Goal: Task Accomplishment & Management: Manage account settings

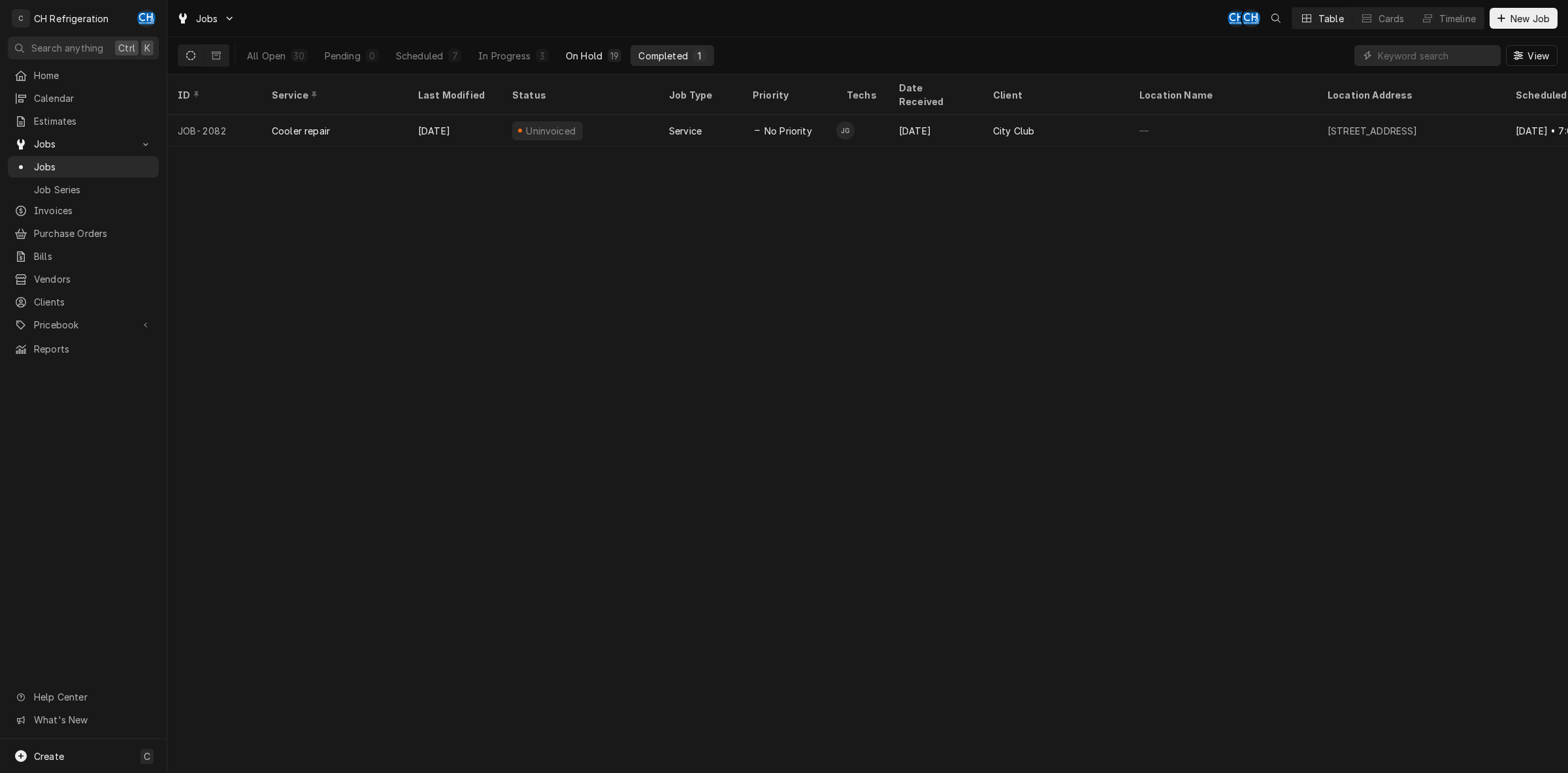
click at [602, 50] on button "On Hold 19" at bounding box center [593, 55] width 71 height 21
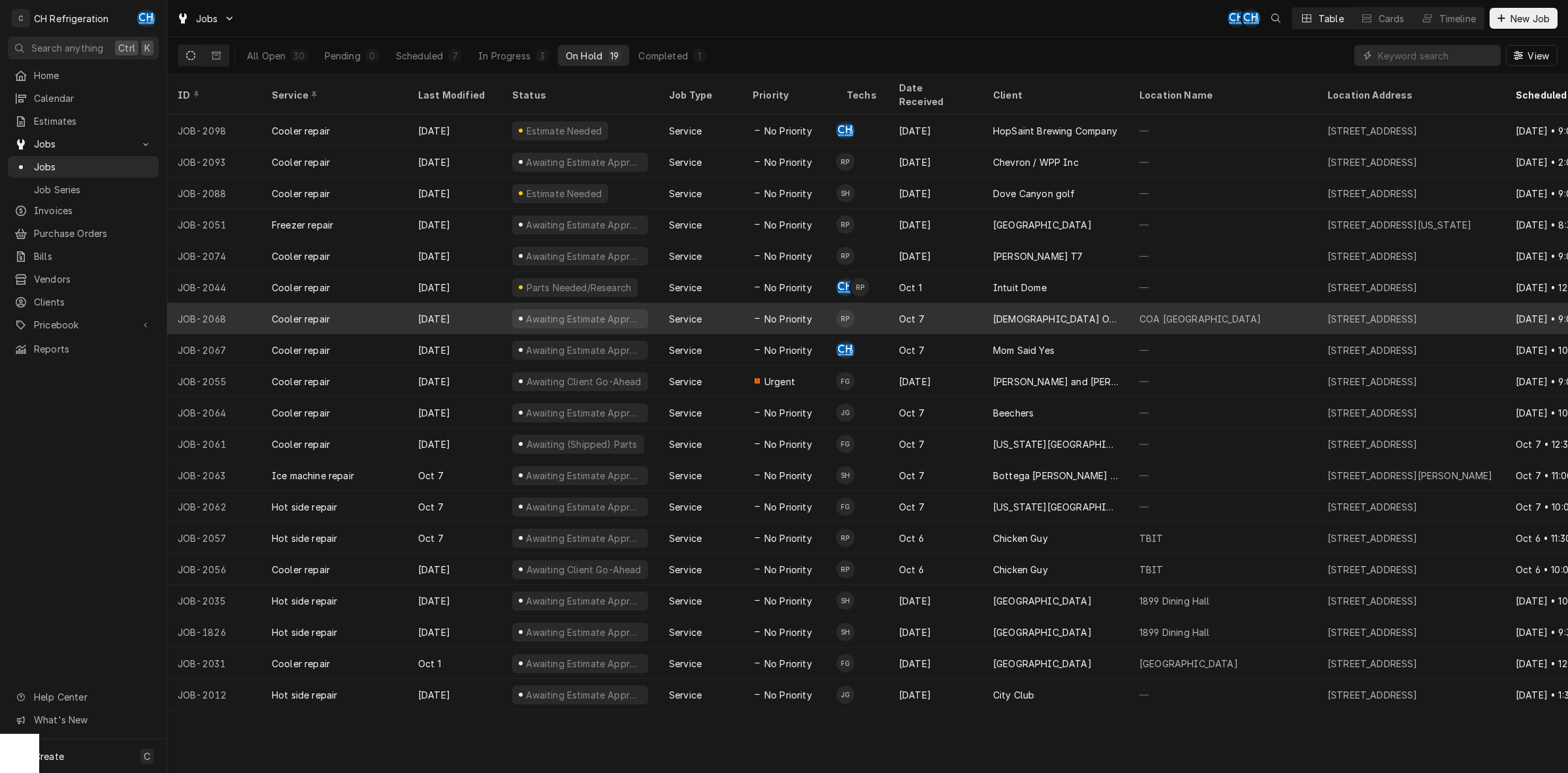
click at [980, 307] on div "Oct 7" at bounding box center [936, 319] width 94 height 31
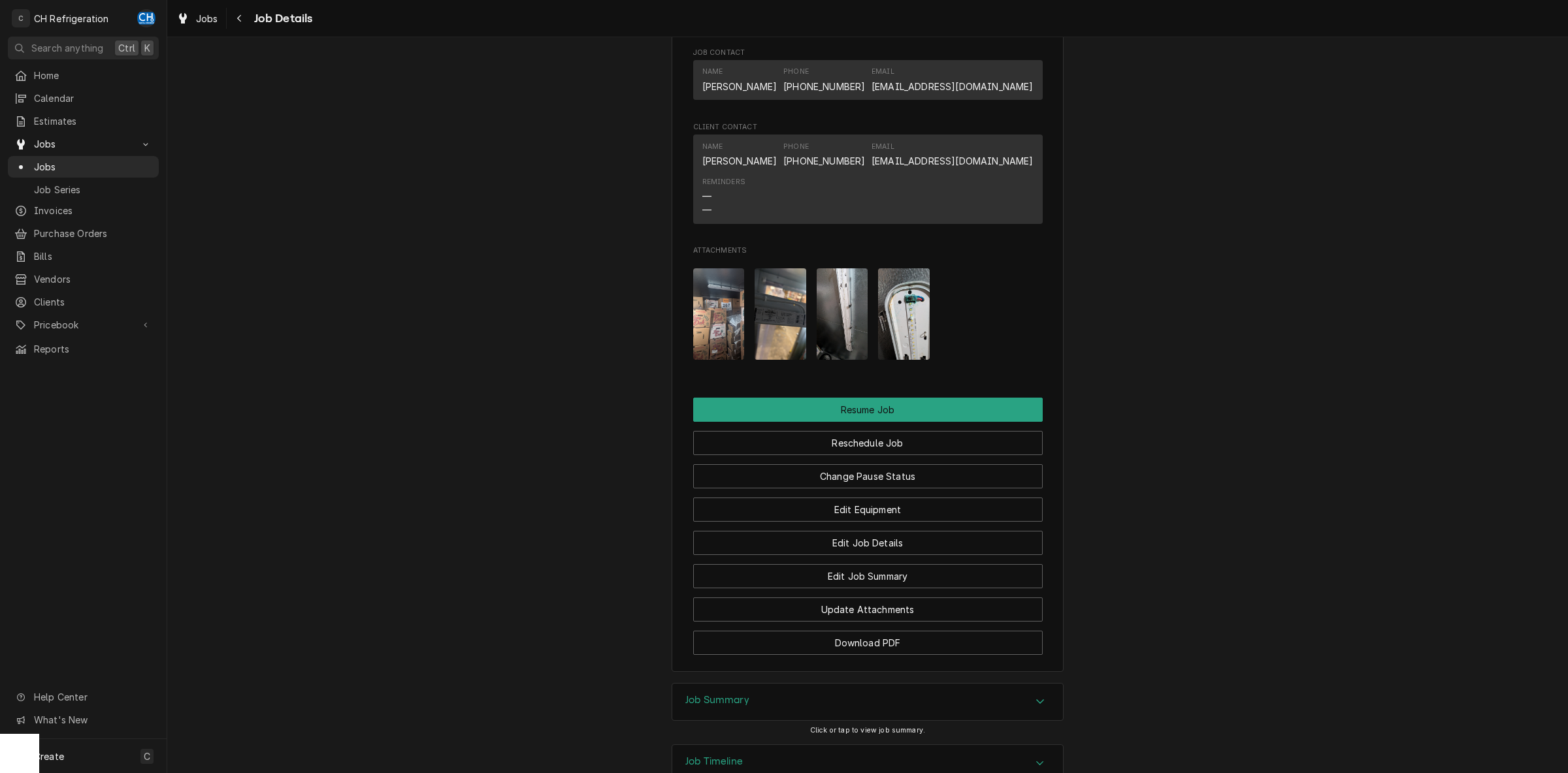
scroll to position [1166, 0]
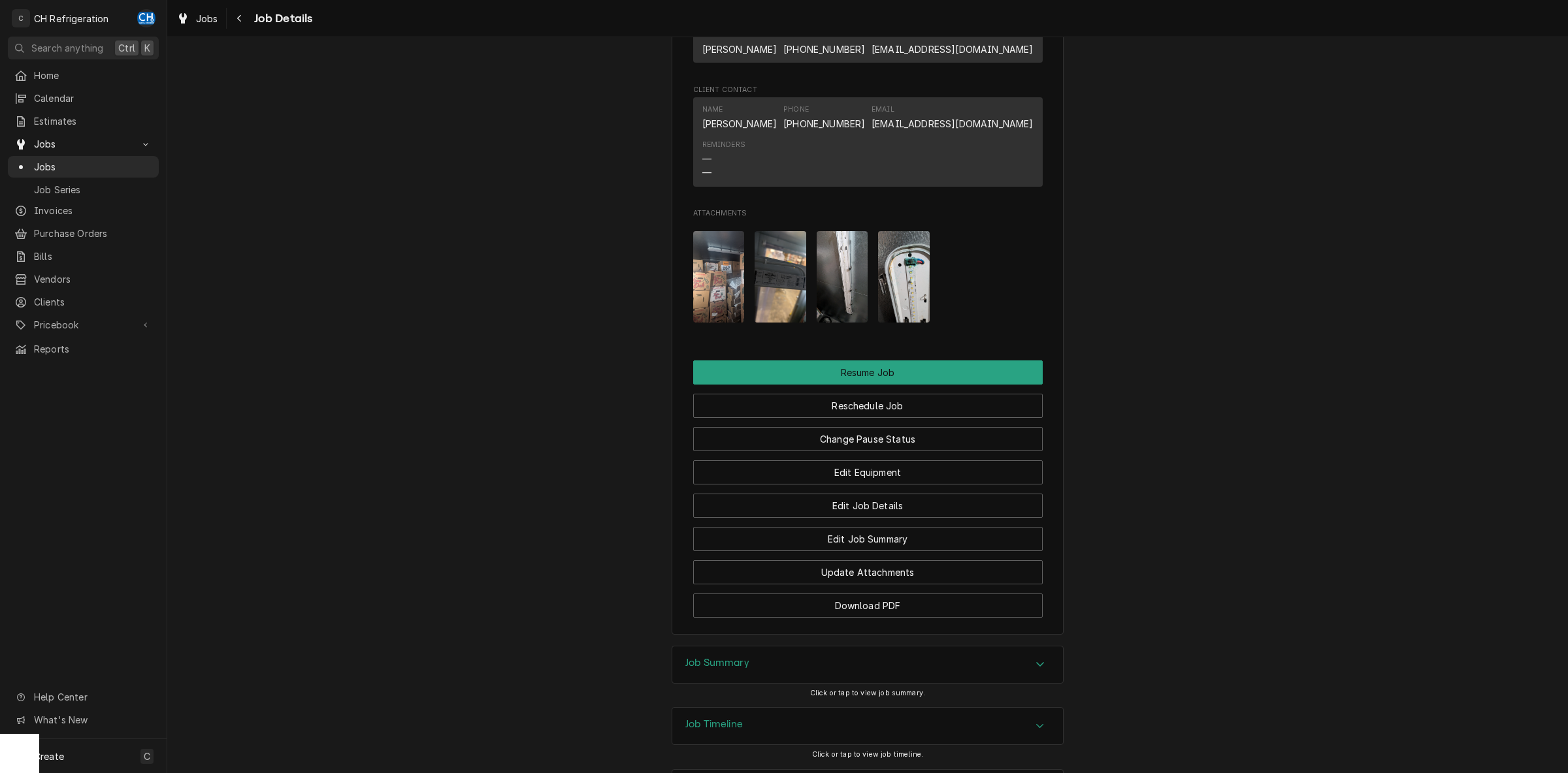
click at [843, 282] on img "Attachments" at bounding box center [842, 277] width 52 height 92
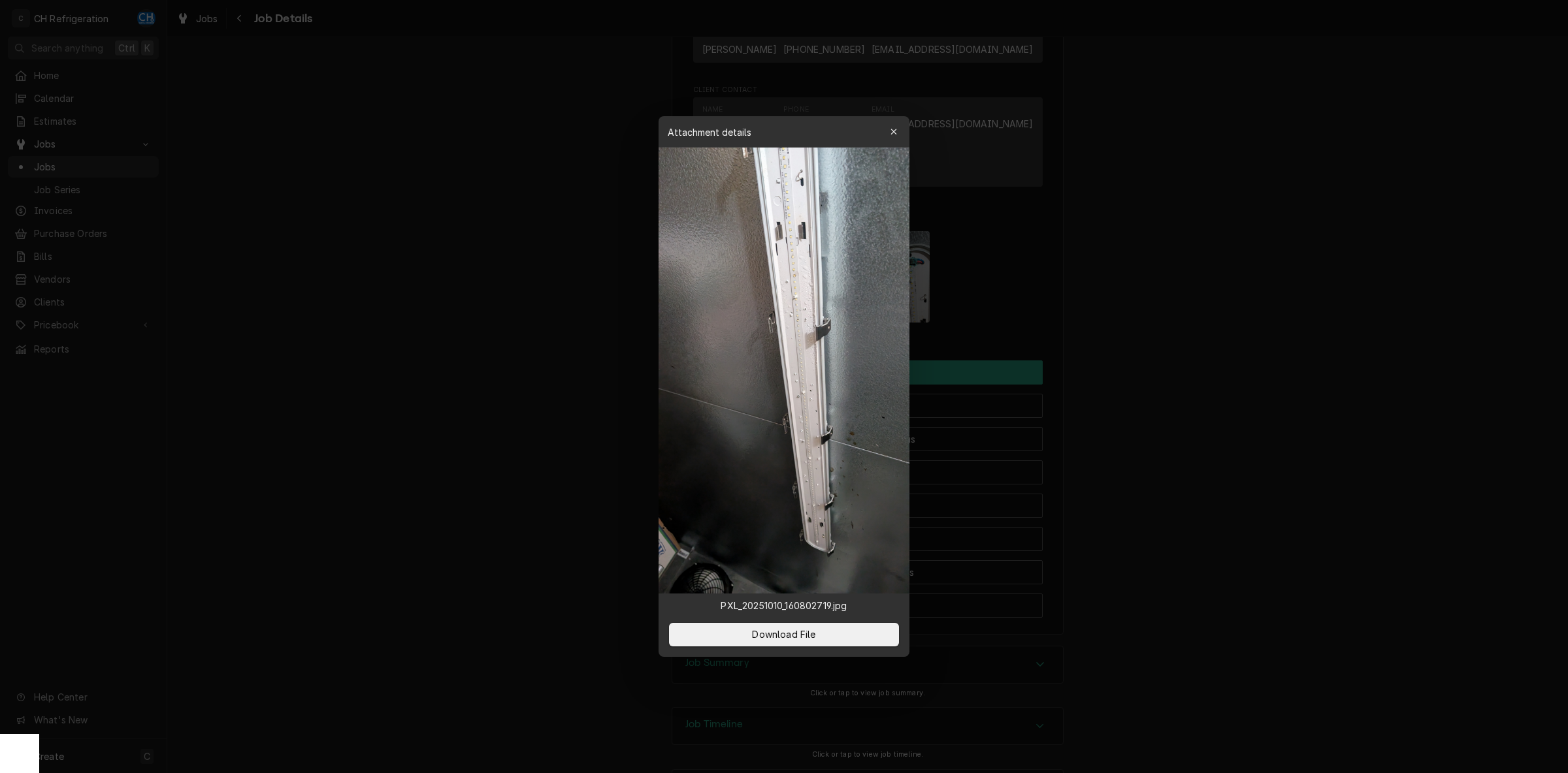
click at [1127, 298] on div at bounding box center [784, 386] width 1568 height 773
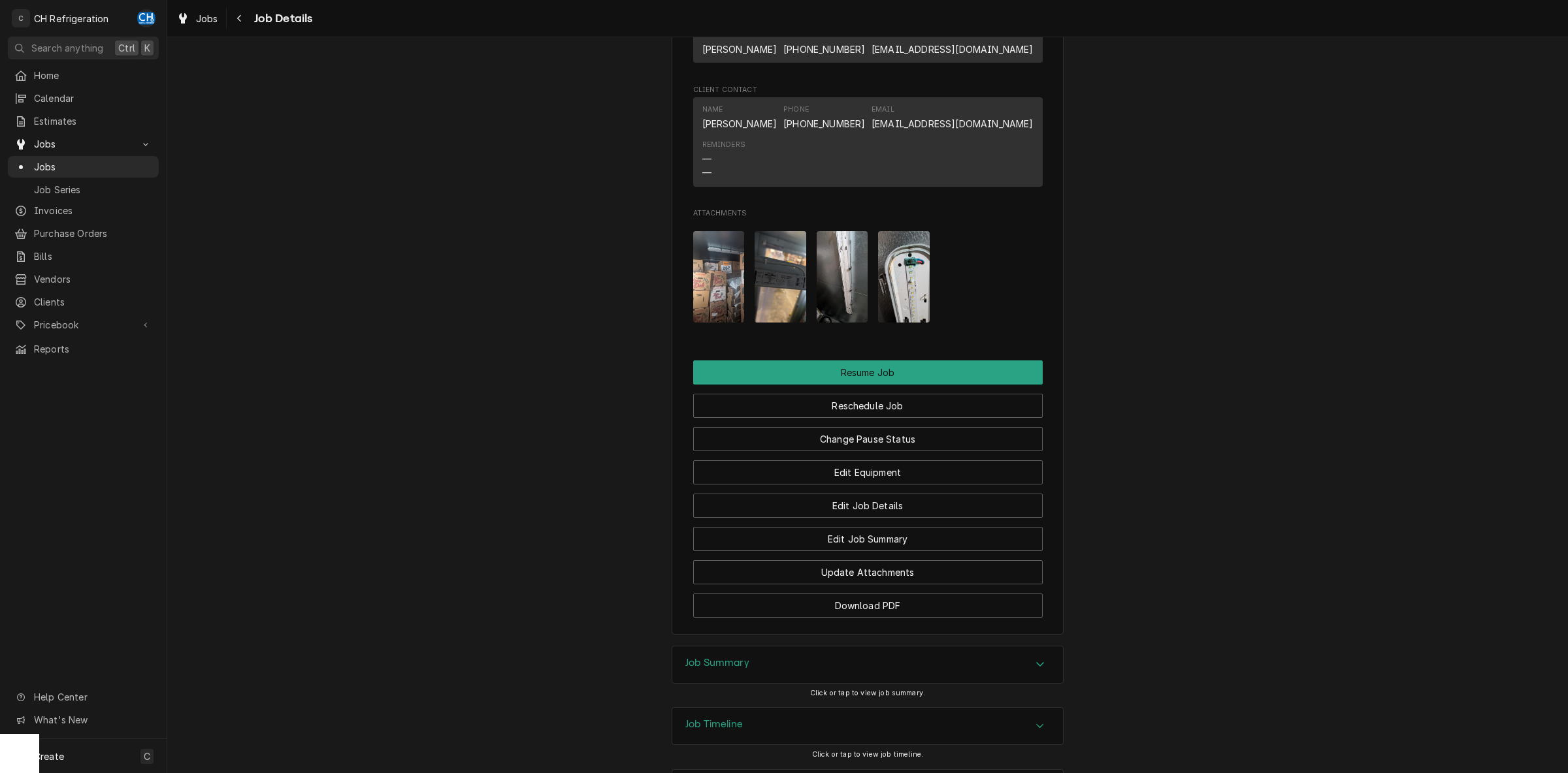
click at [888, 306] on img "Attachments" at bounding box center [904, 277] width 52 height 92
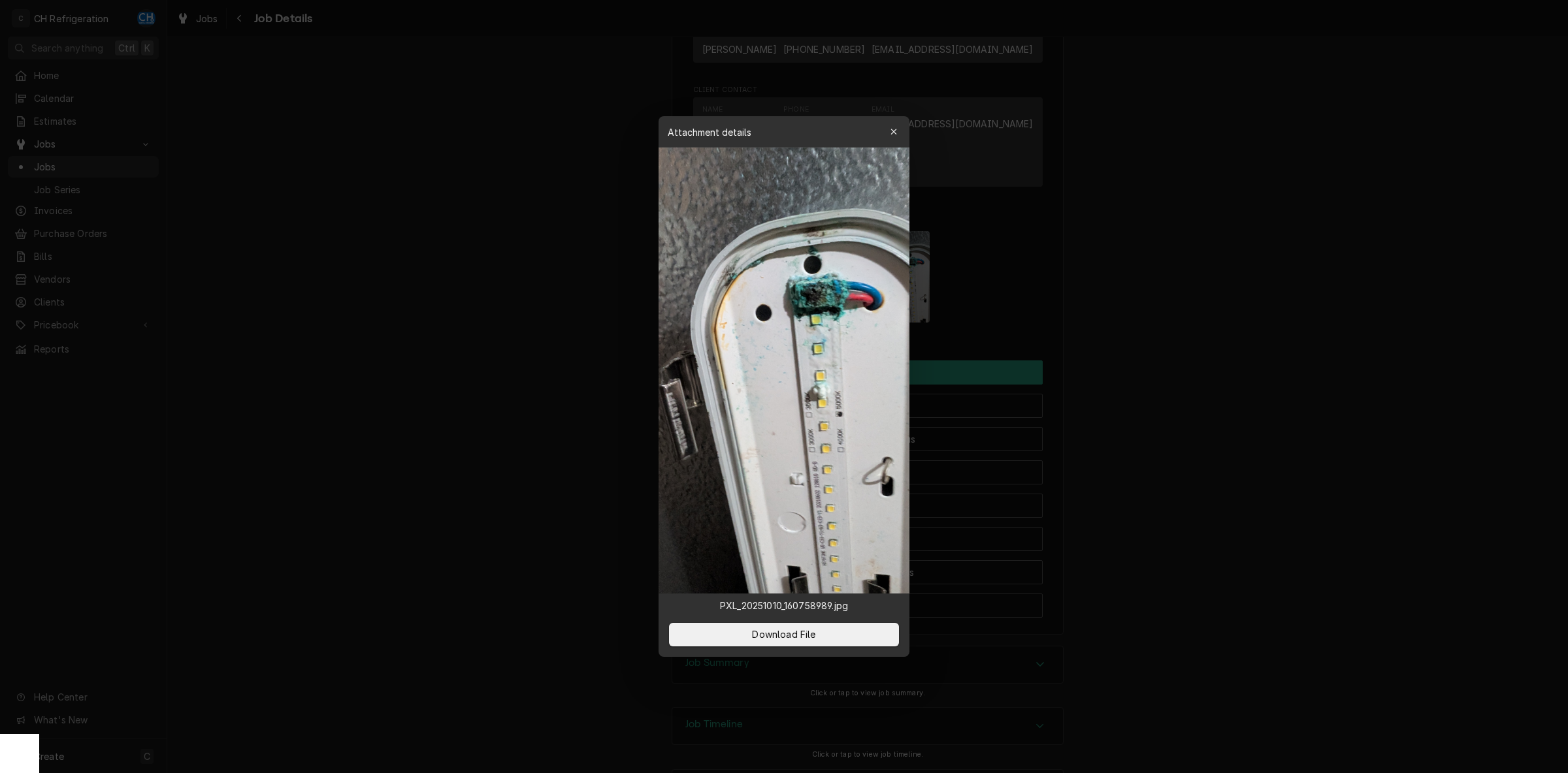
click at [1155, 277] on div at bounding box center [784, 386] width 1568 height 773
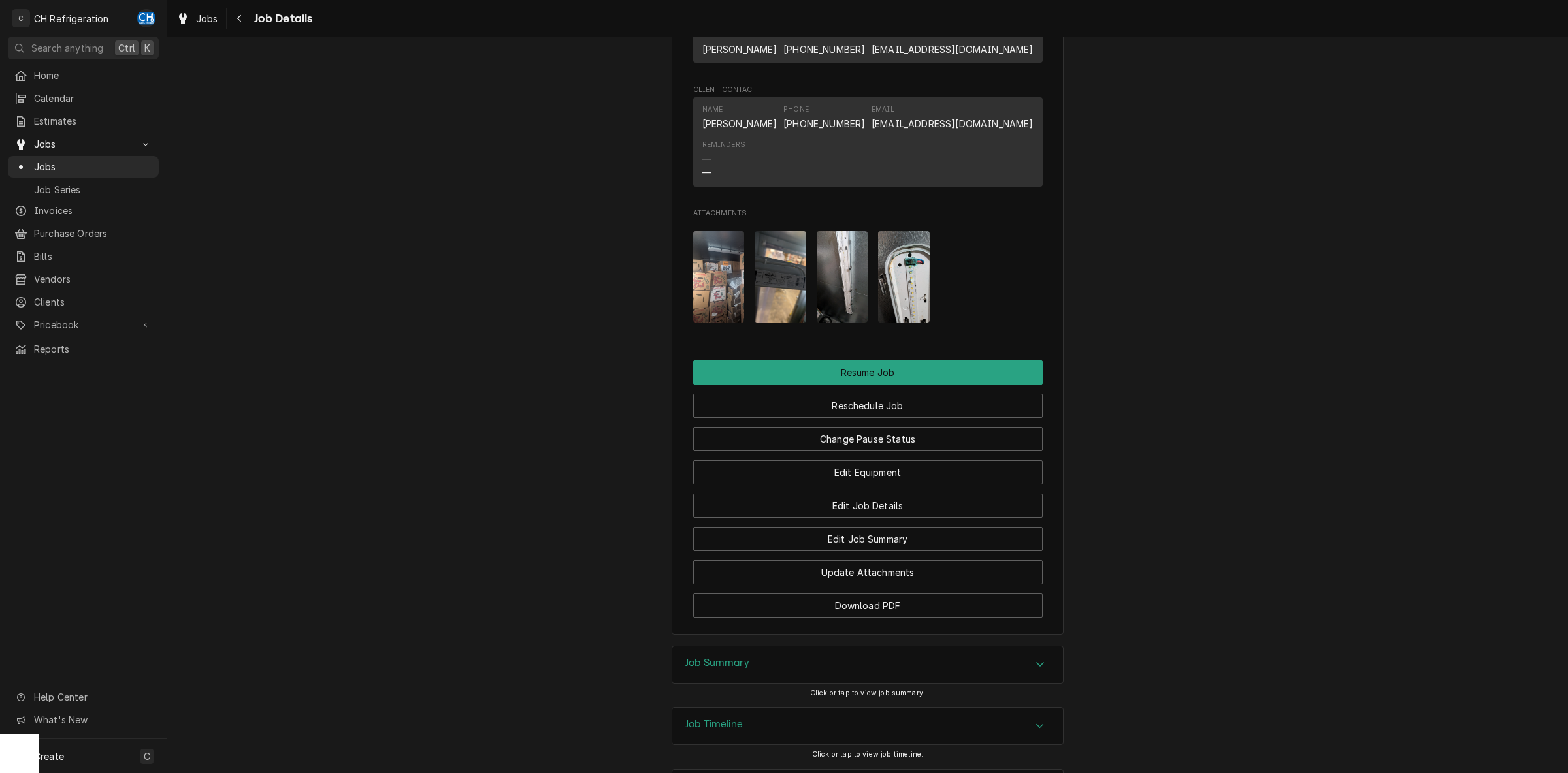
click at [783, 309] on img "Attachments" at bounding box center [780, 277] width 52 height 92
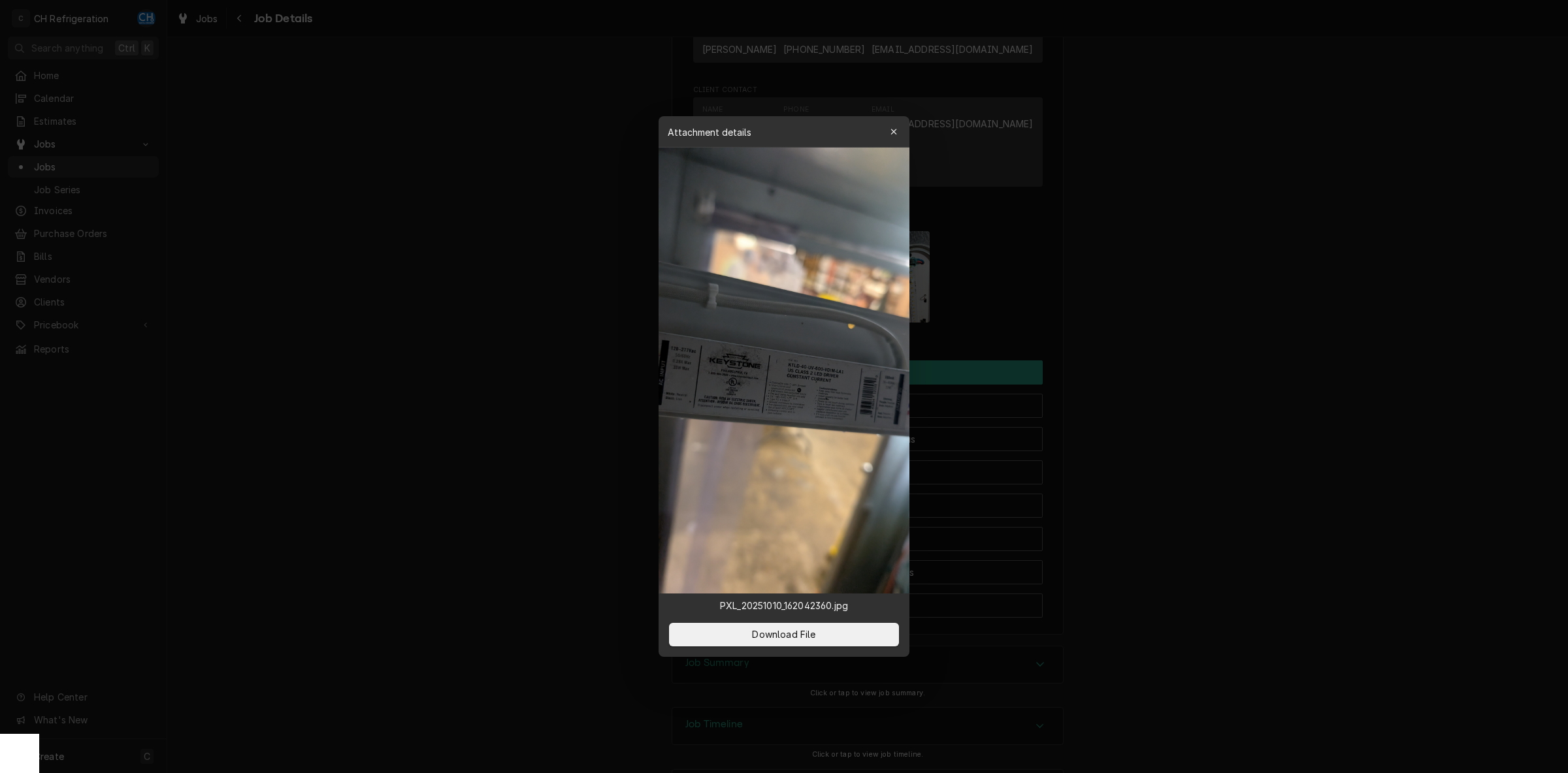
click at [1137, 297] on div at bounding box center [784, 386] width 1568 height 773
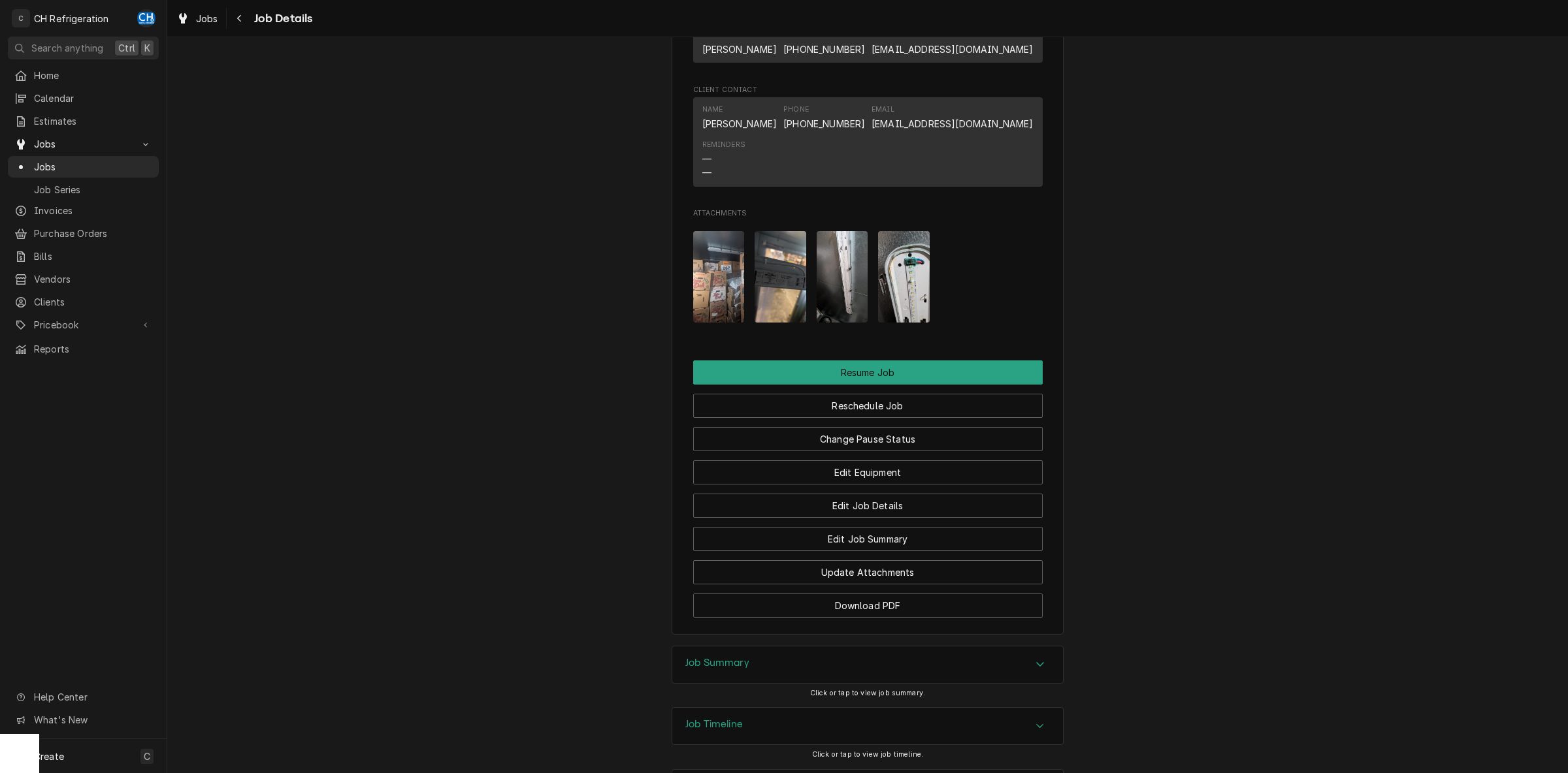
click at [721, 294] on img "Attachments" at bounding box center [719, 277] width 52 height 92
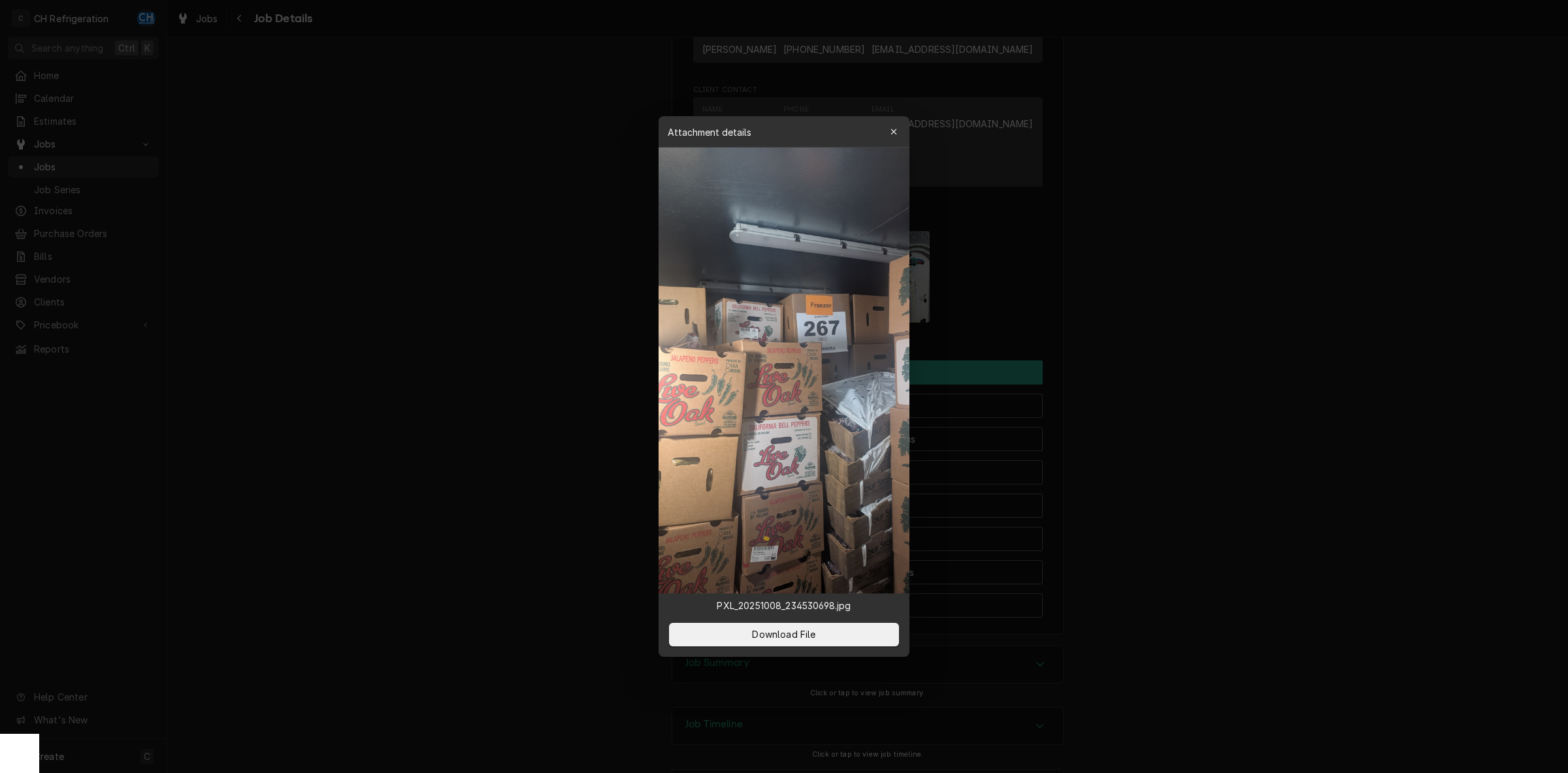
click at [366, 320] on div at bounding box center [784, 386] width 1568 height 773
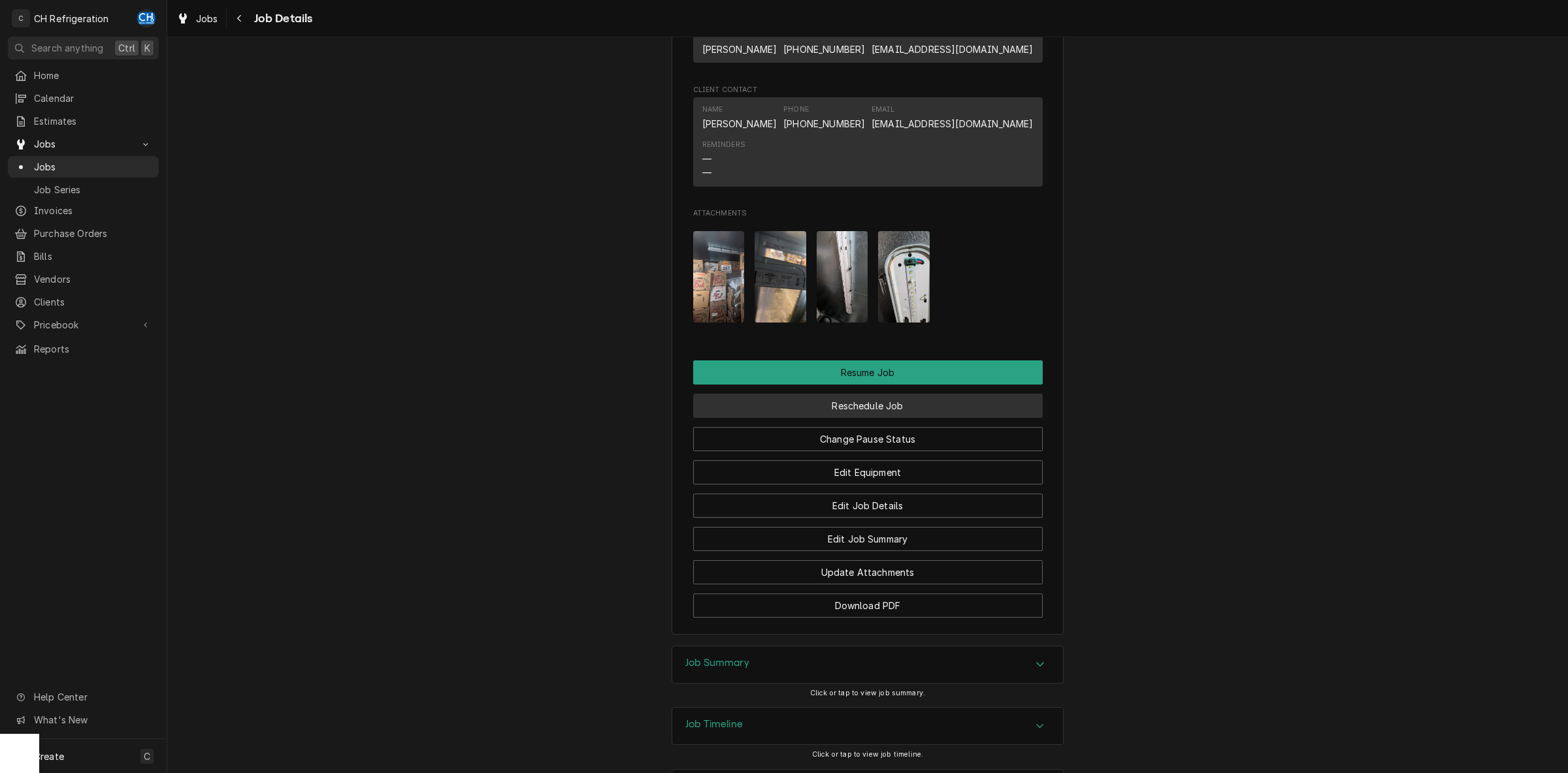
click at [852, 418] on button "Reschedule Job" at bounding box center [867, 406] width 349 height 24
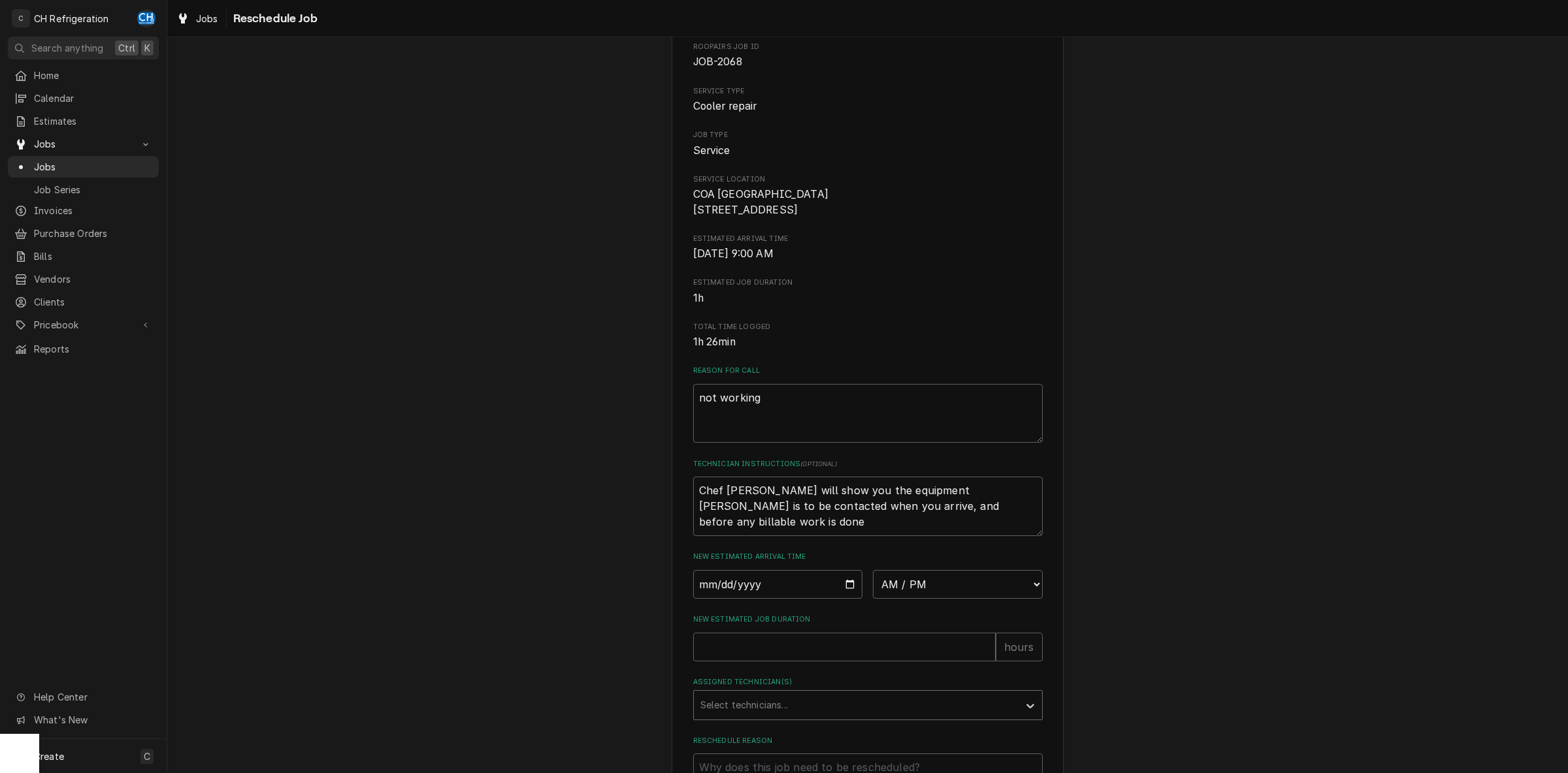
scroll to position [206, 0]
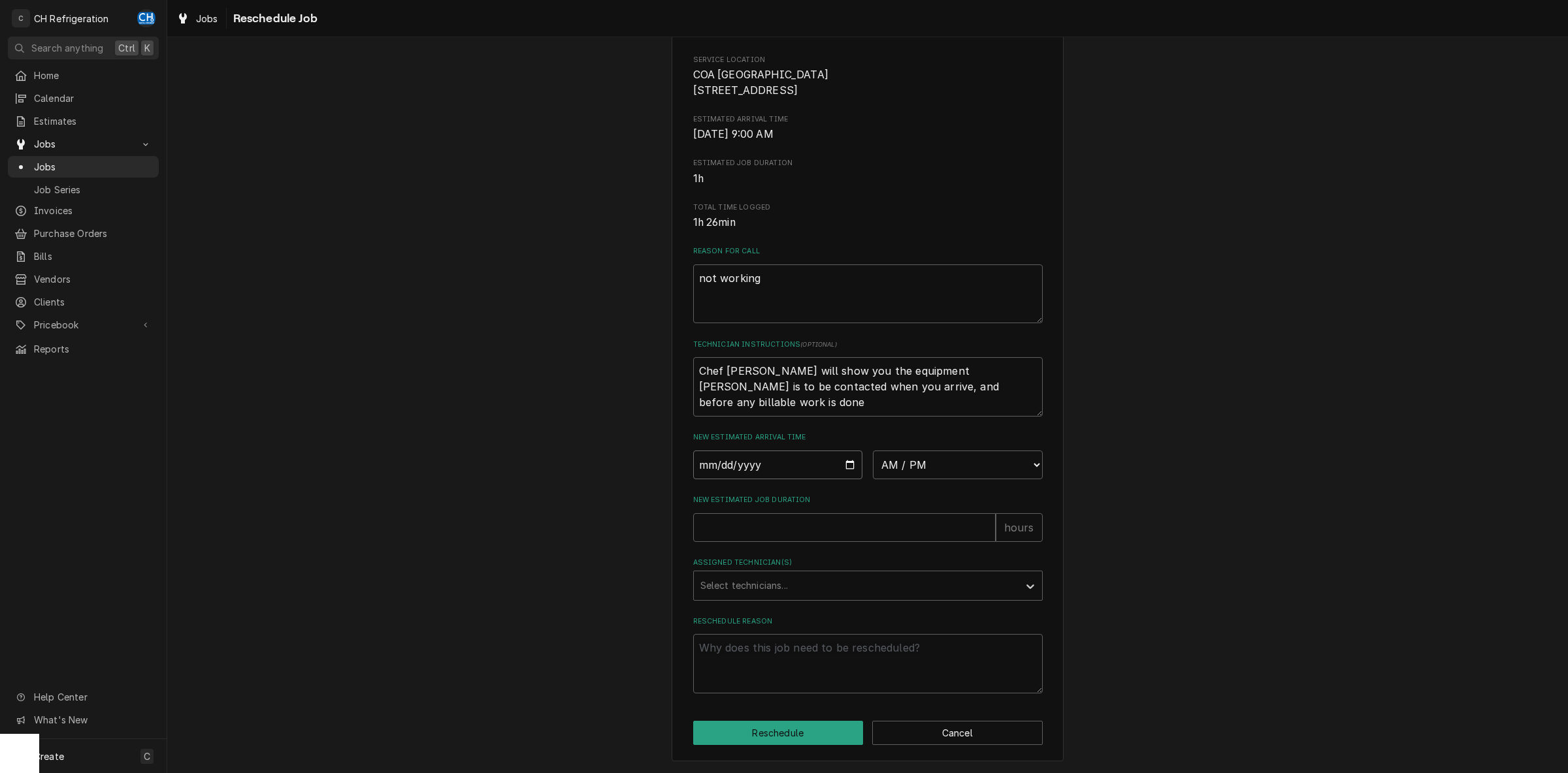
click at [842, 462] on input "Date" at bounding box center [778, 465] width 170 height 28
type input "2025-10-16"
type textarea "x"
click at [873, 451] on select "AM / PM 6:00 AM 6:15 AM 6:30 AM 6:45 AM 7:00 AM 7:15 AM 7:30 AM 7:45 AM 8:00 AM…" at bounding box center [958, 465] width 170 height 28
select select "09:00:00"
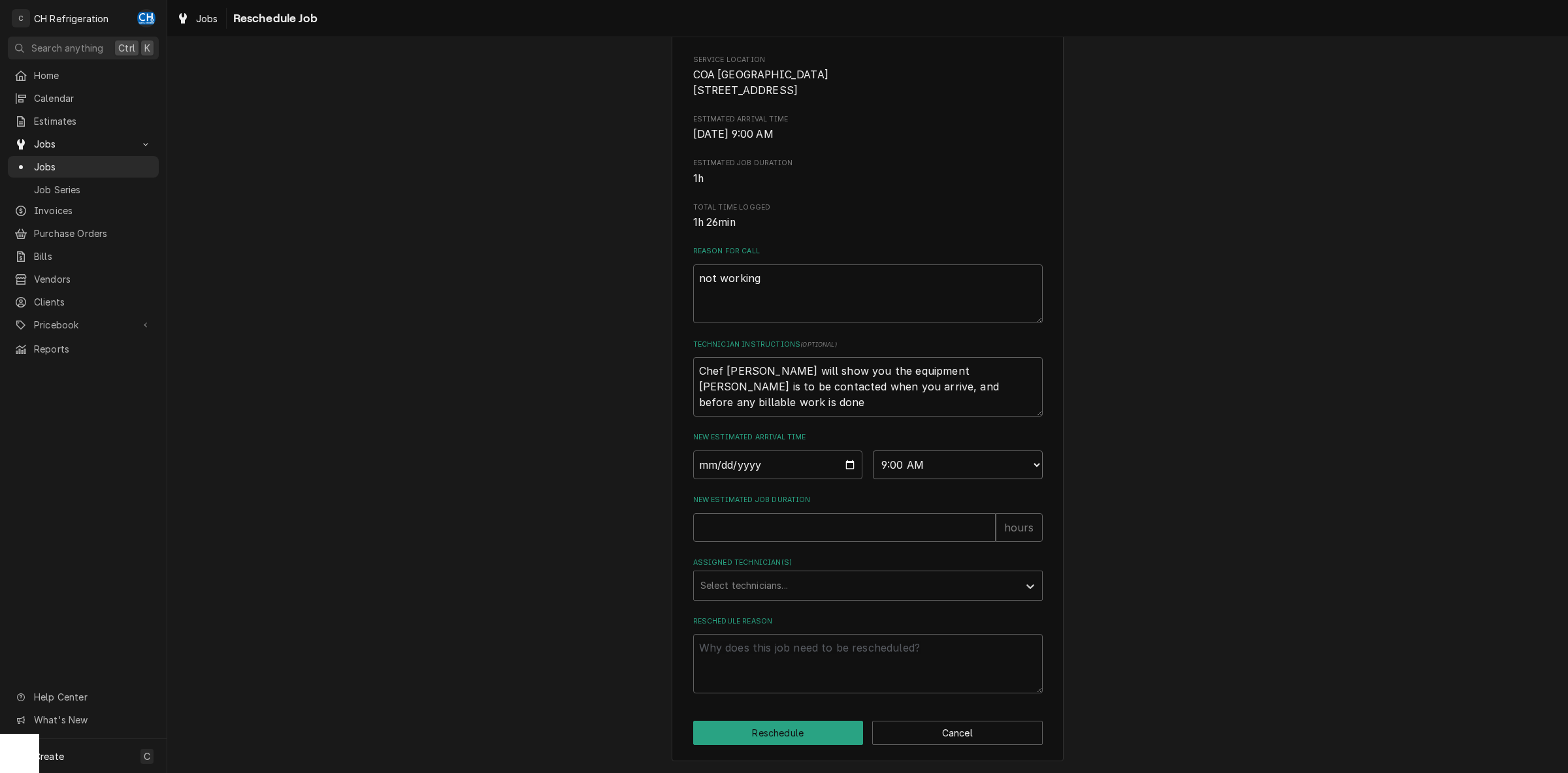
click option "9:00 AM" at bounding box center [0, 0] width 0 height 0
type textarea "x"
type input "1"
click at [982, 524] on input "1" at bounding box center [844, 528] width 302 height 28
type textarea "x"
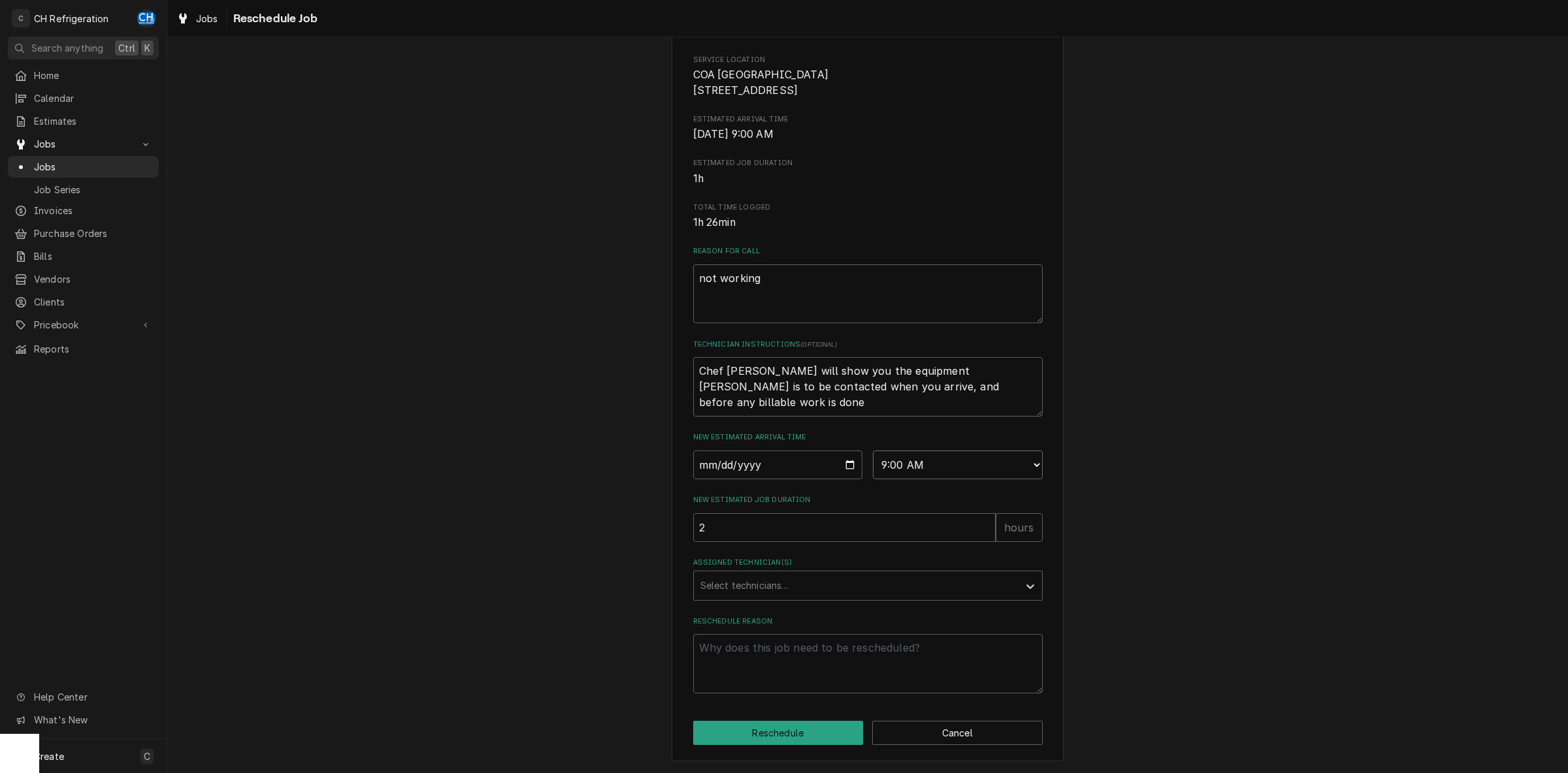
type input "2"
click at [982, 524] on input "2" at bounding box center [844, 528] width 302 height 28
type textarea "x"
type input "3"
click at [982, 524] on input "3" at bounding box center [844, 528] width 302 height 28
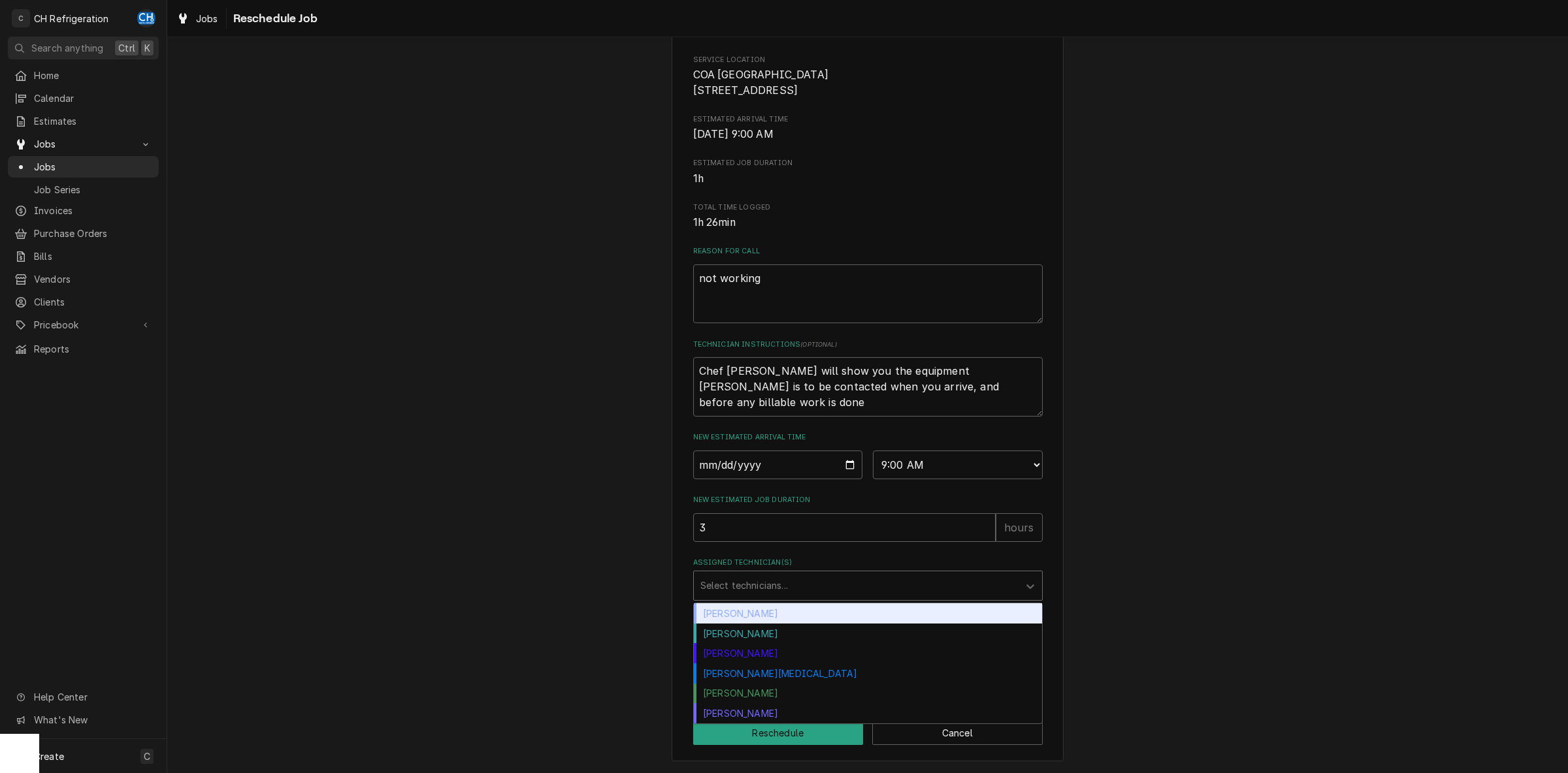
click at [904, 595] on div "Assigned Technician(s)" at bounding box center [856, 585] width 312 height 23
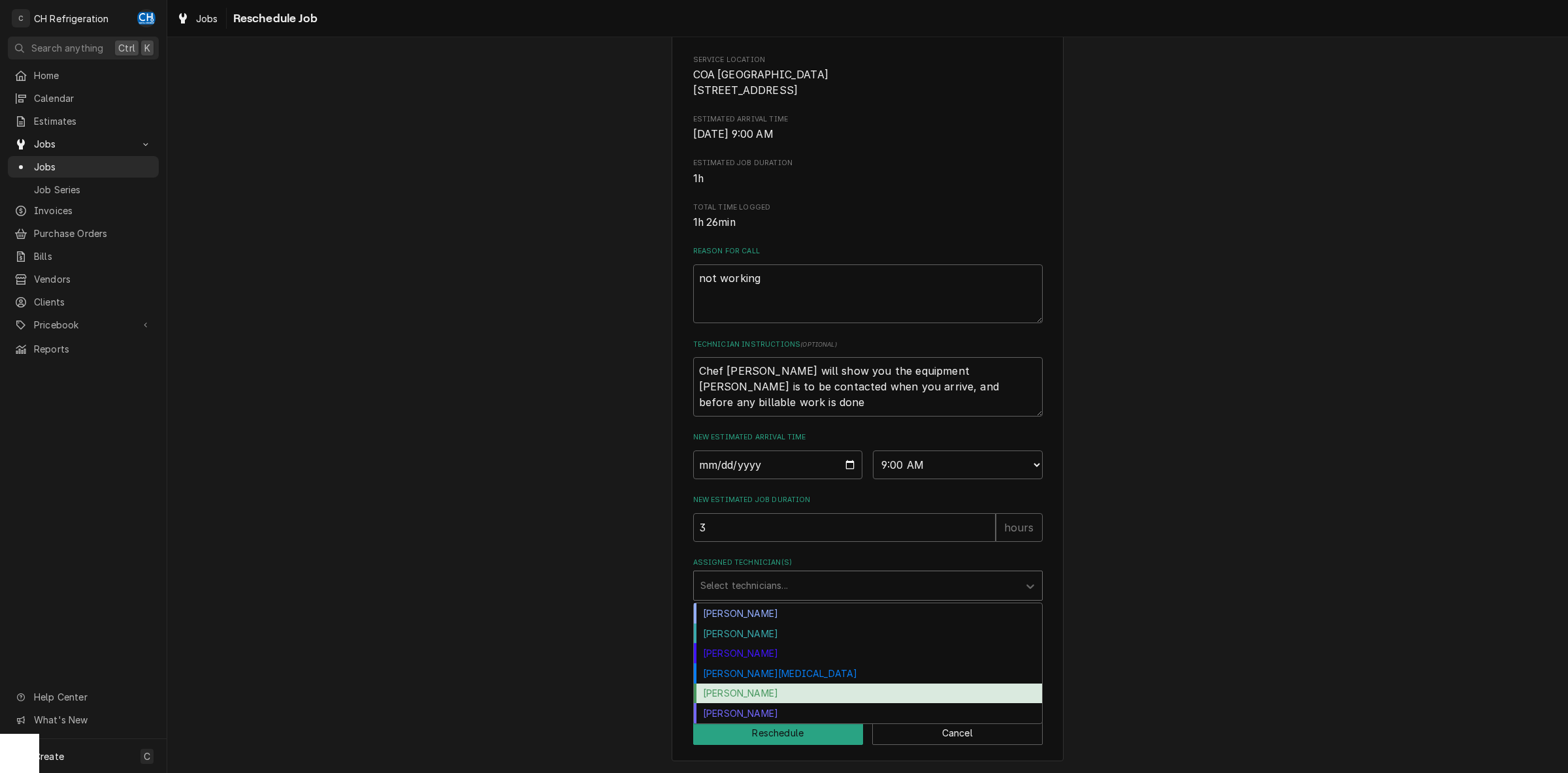
click at [790, 689] on div "[PERSON_NAME]" at bounding box center [867, 693] width 348 height 20
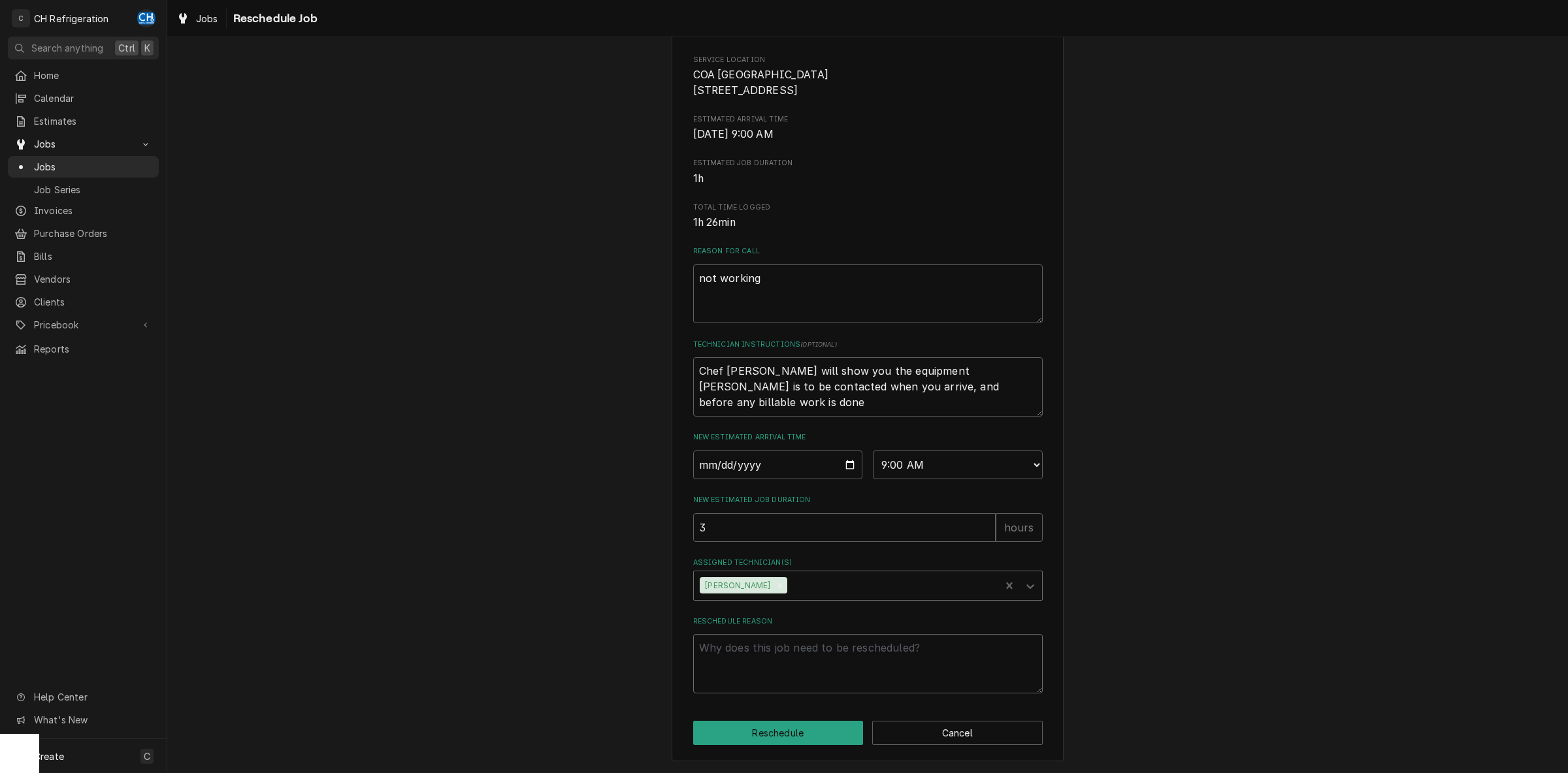
click at [791, 672] on textarea "Reschedule Reason" at bounding box center [867, 664] width 349 height 60
type textarea "x"
type textarea "p"
type textarea "x"
type textarea "pa"
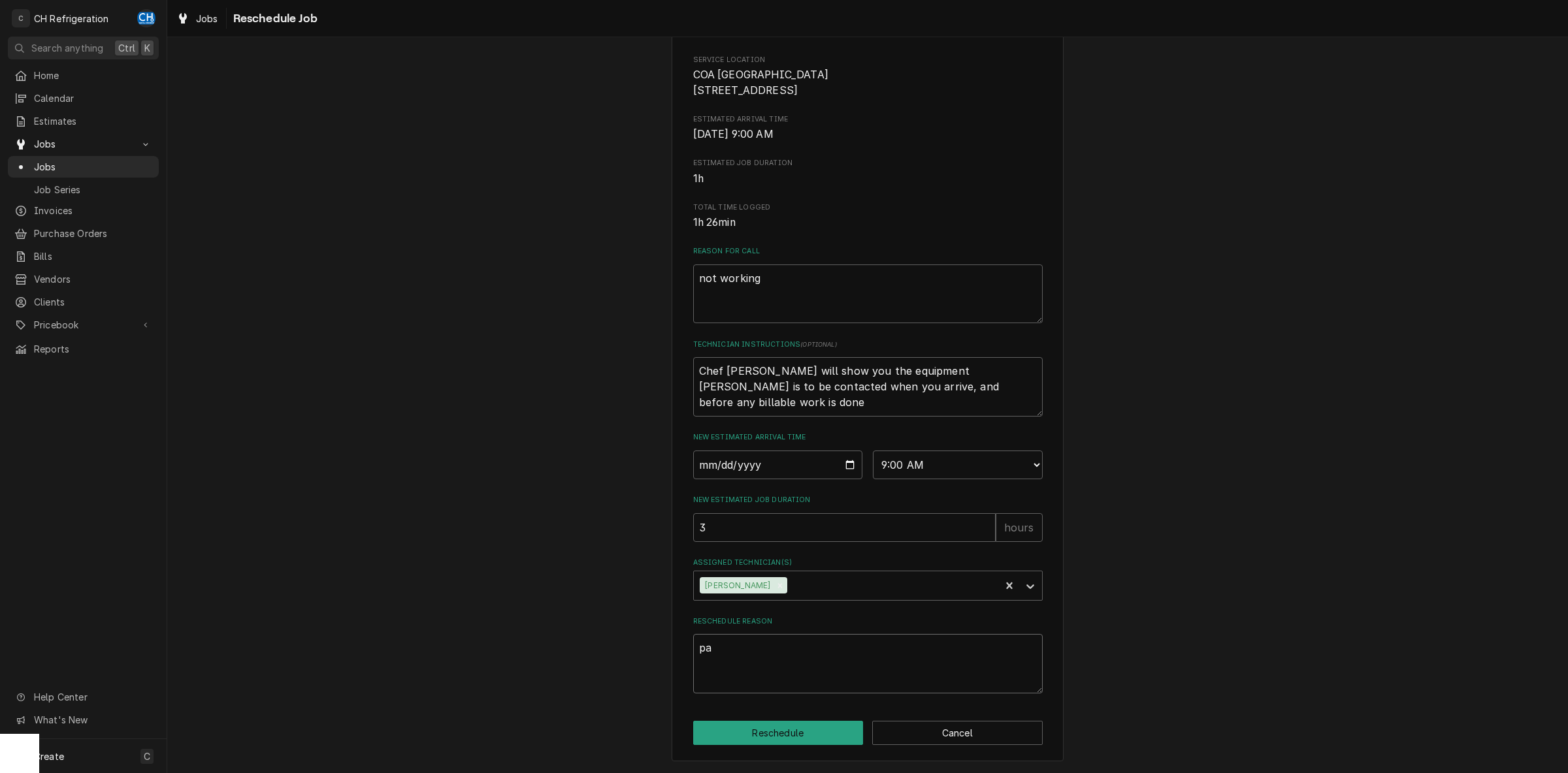
type textarea "x"
type textarea "par"
type textarea "x"
type textarea "part"
type textarea "x"
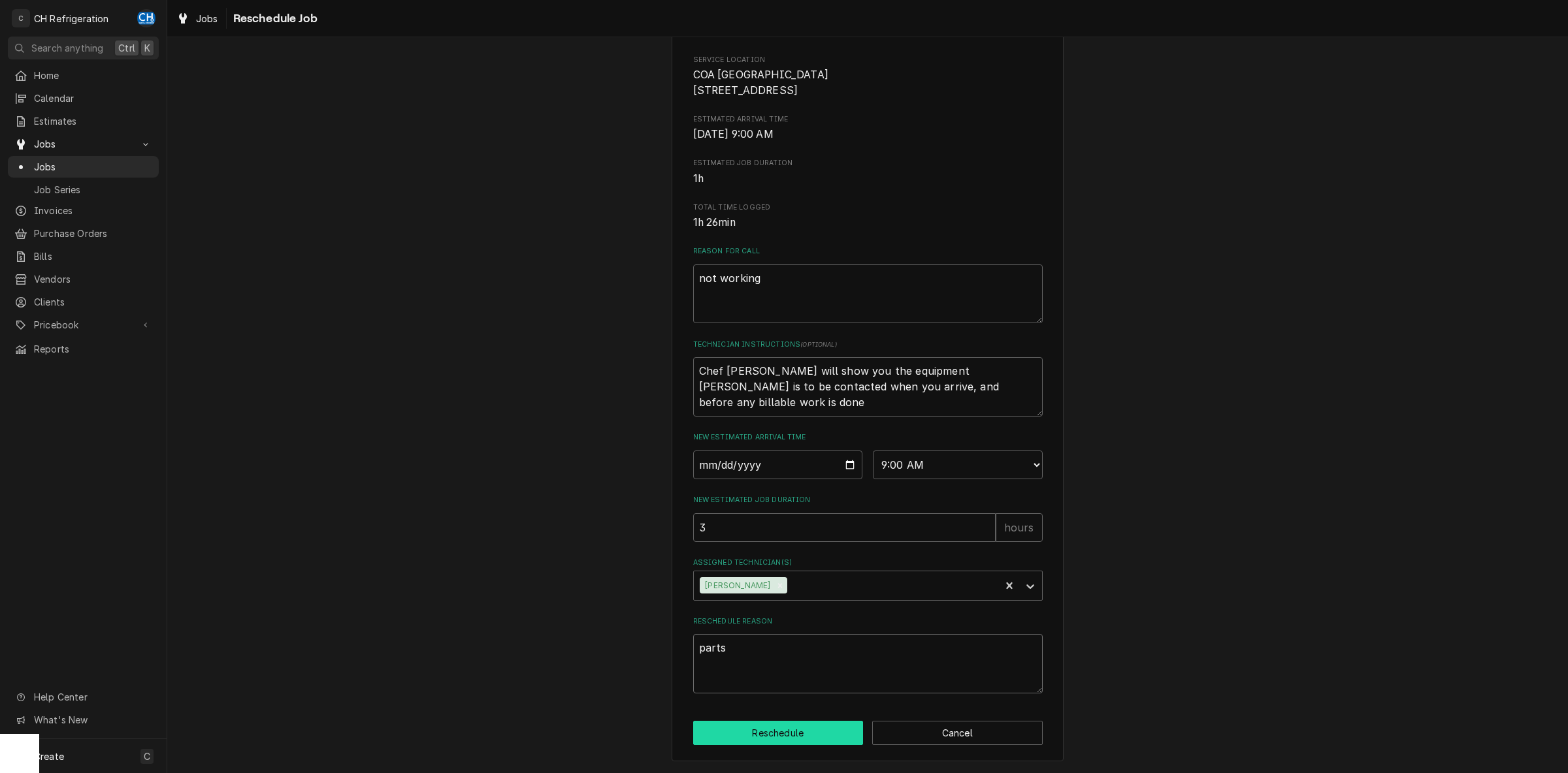
type textarea "parts"
click at [781, 738] on button "Reschedule" at bounding box center [778, 733] width 171 height 24
type textarea "x"
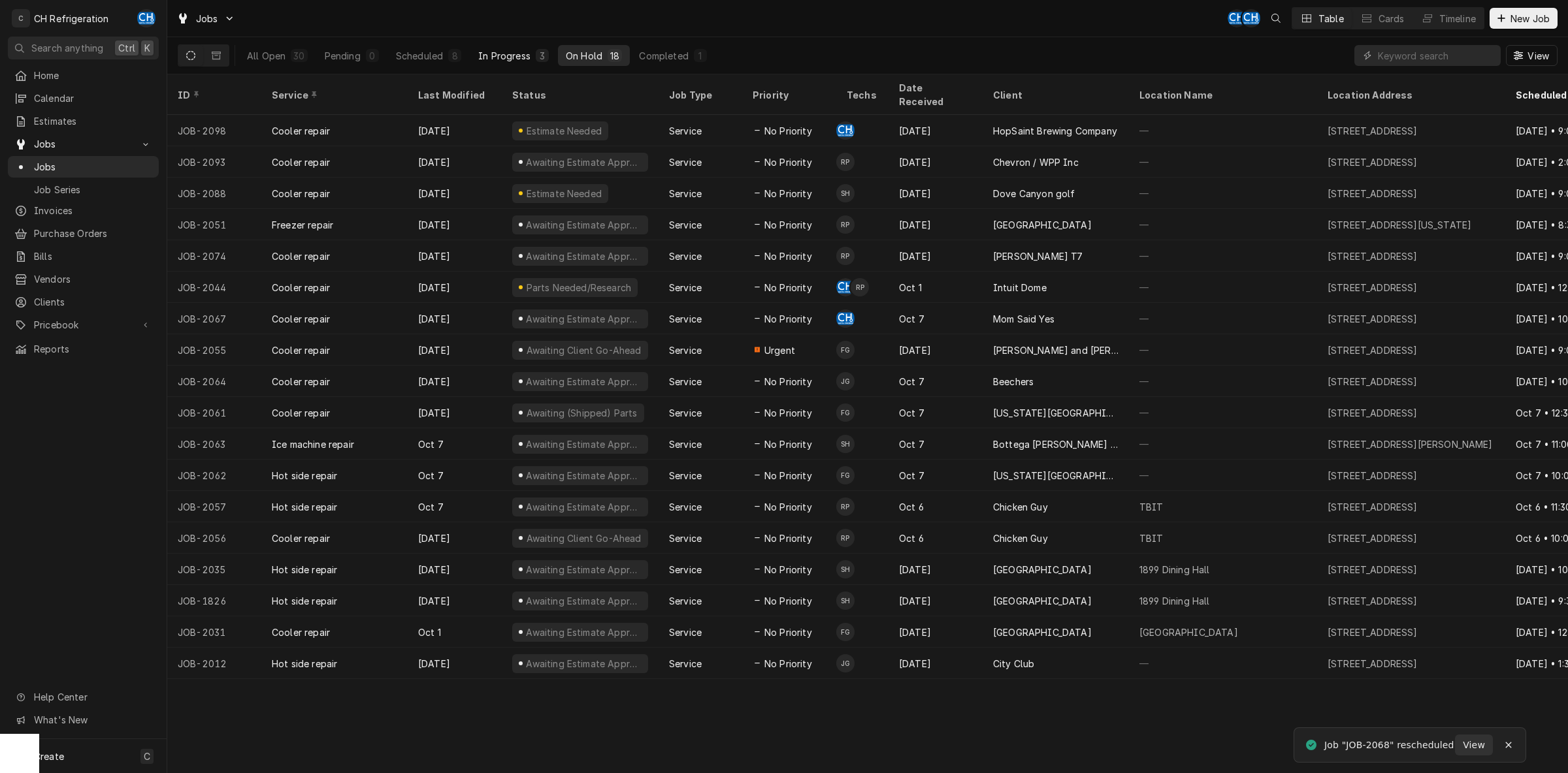
click at [504, 52] on div "In Progress" at bounding box center [504, 55] width 52 height 14
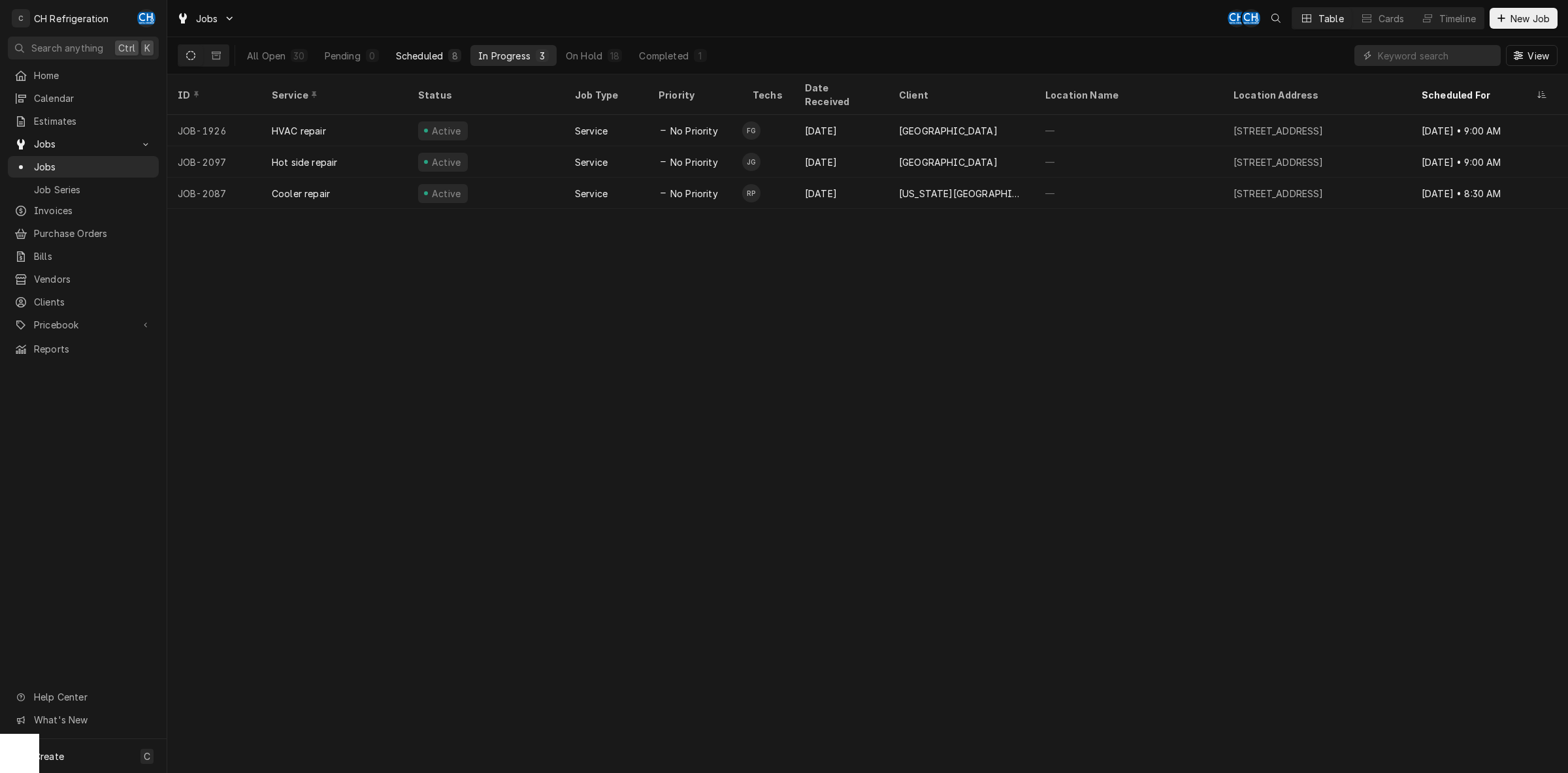
click at [404, 52] on div "Scheduled" at bounding box center [419, 55] width 47 height 14
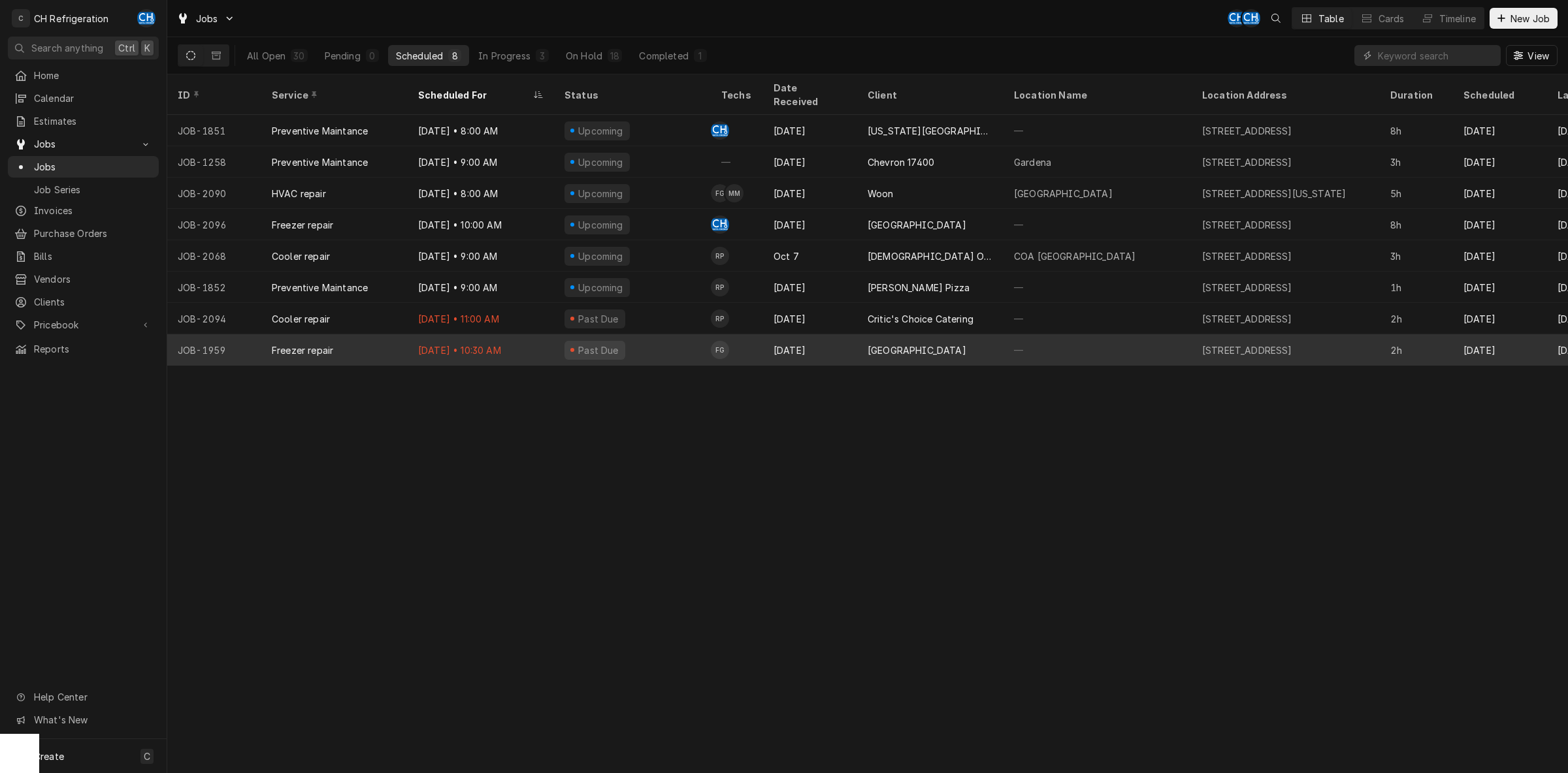
click at [516, 334] on div "Oct 14 • 10:30 AM" at bounding box center [481, 350] width 147 height 31
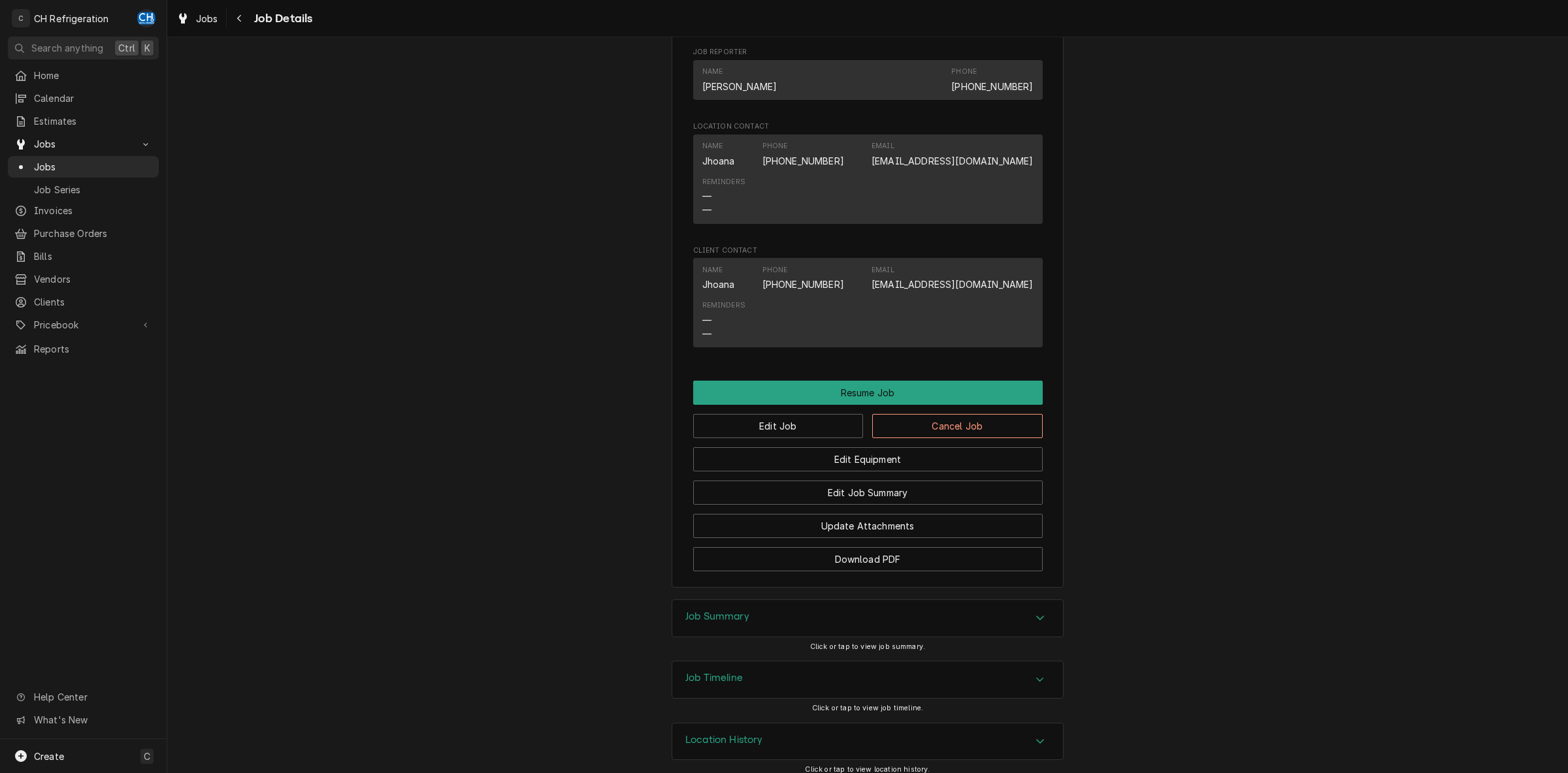
scroll to position [821, 0]
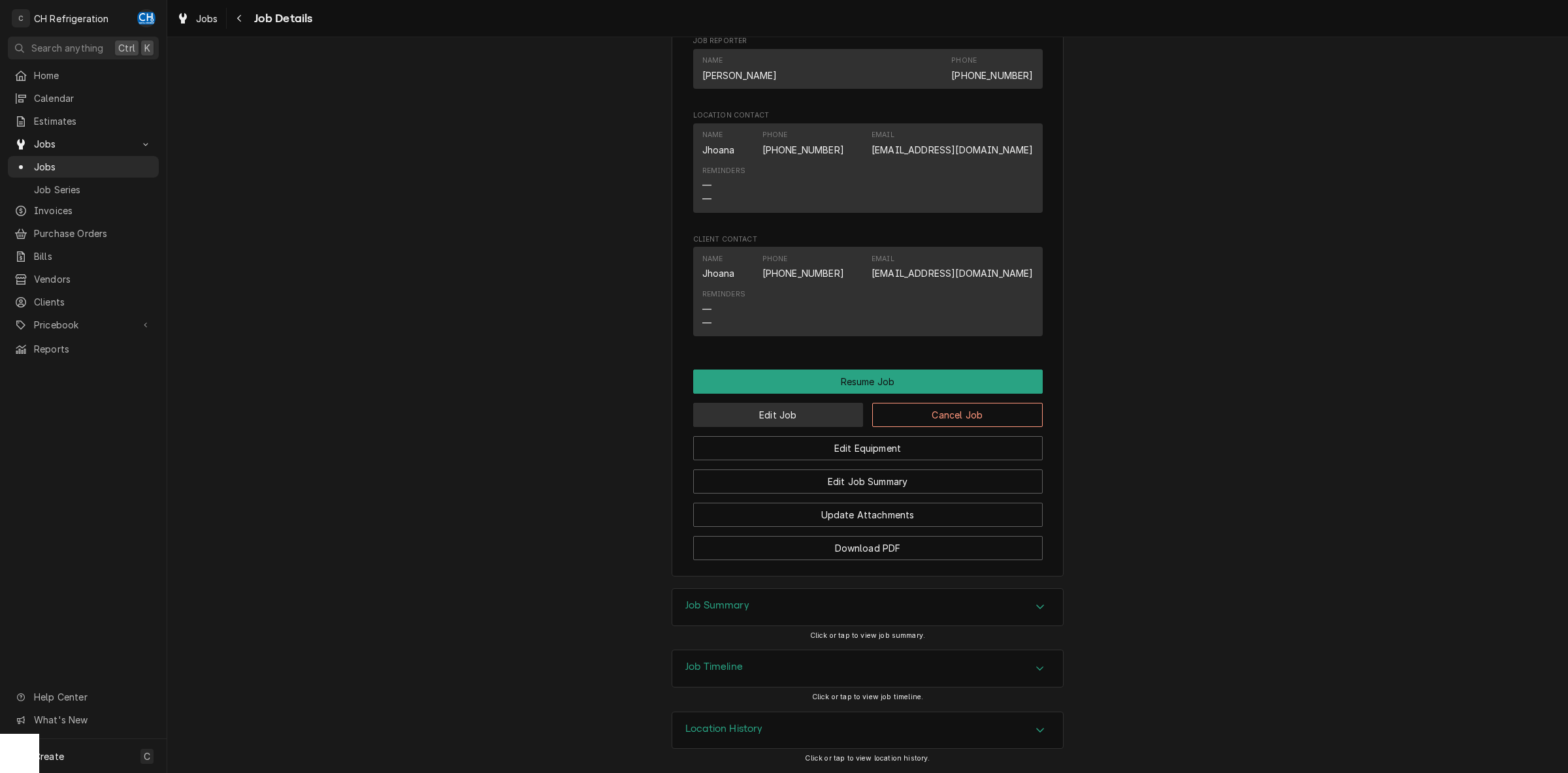
click at [764, 417] on button "Edit Job" at bounding box center [778, 415] width 171 height 24
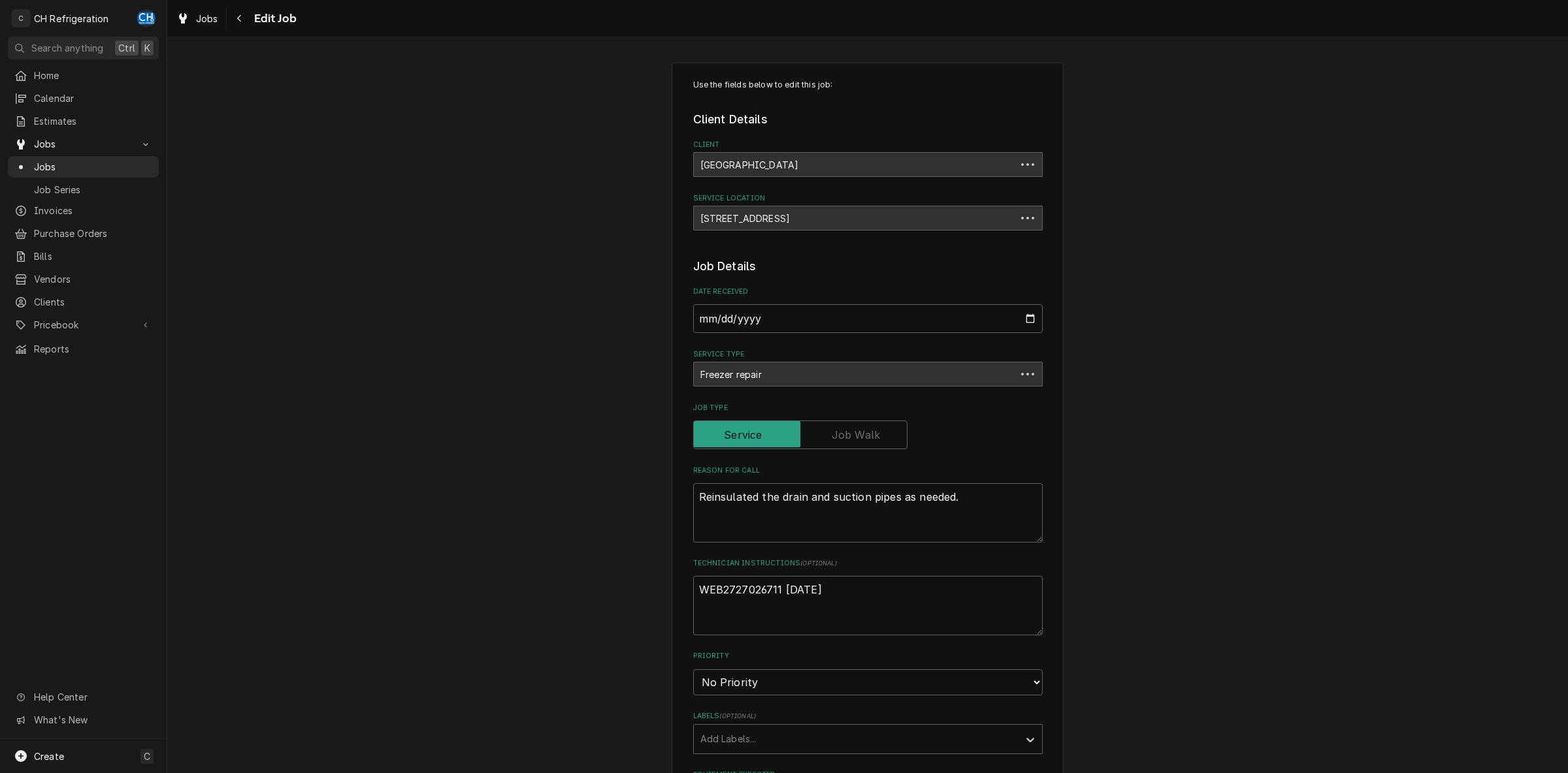
type textarea "x"
click at [233, 21] on div "Navigate back" at bounding box center [240, 18] width 13 height 13
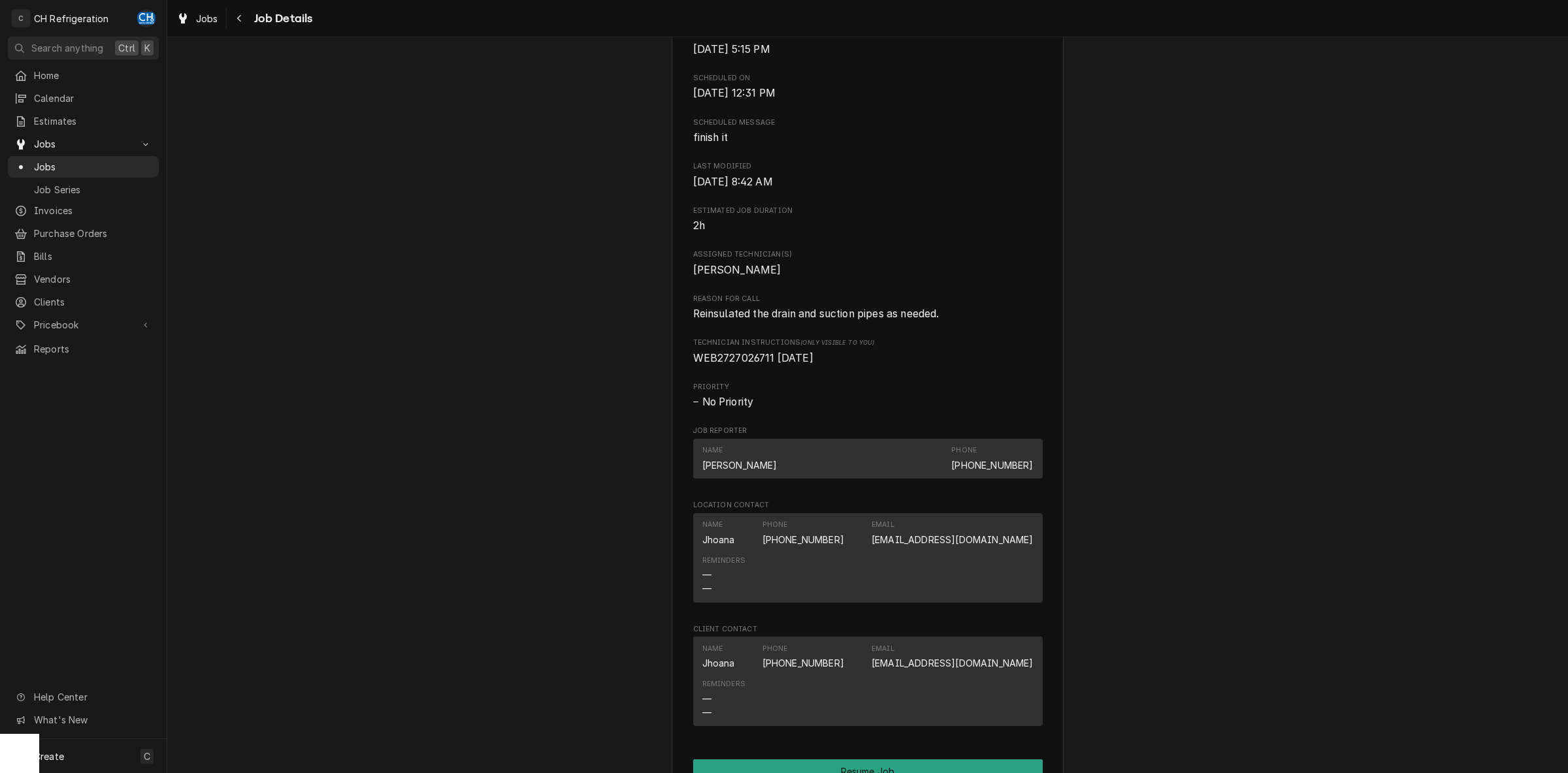
scroll to position [821, 0]
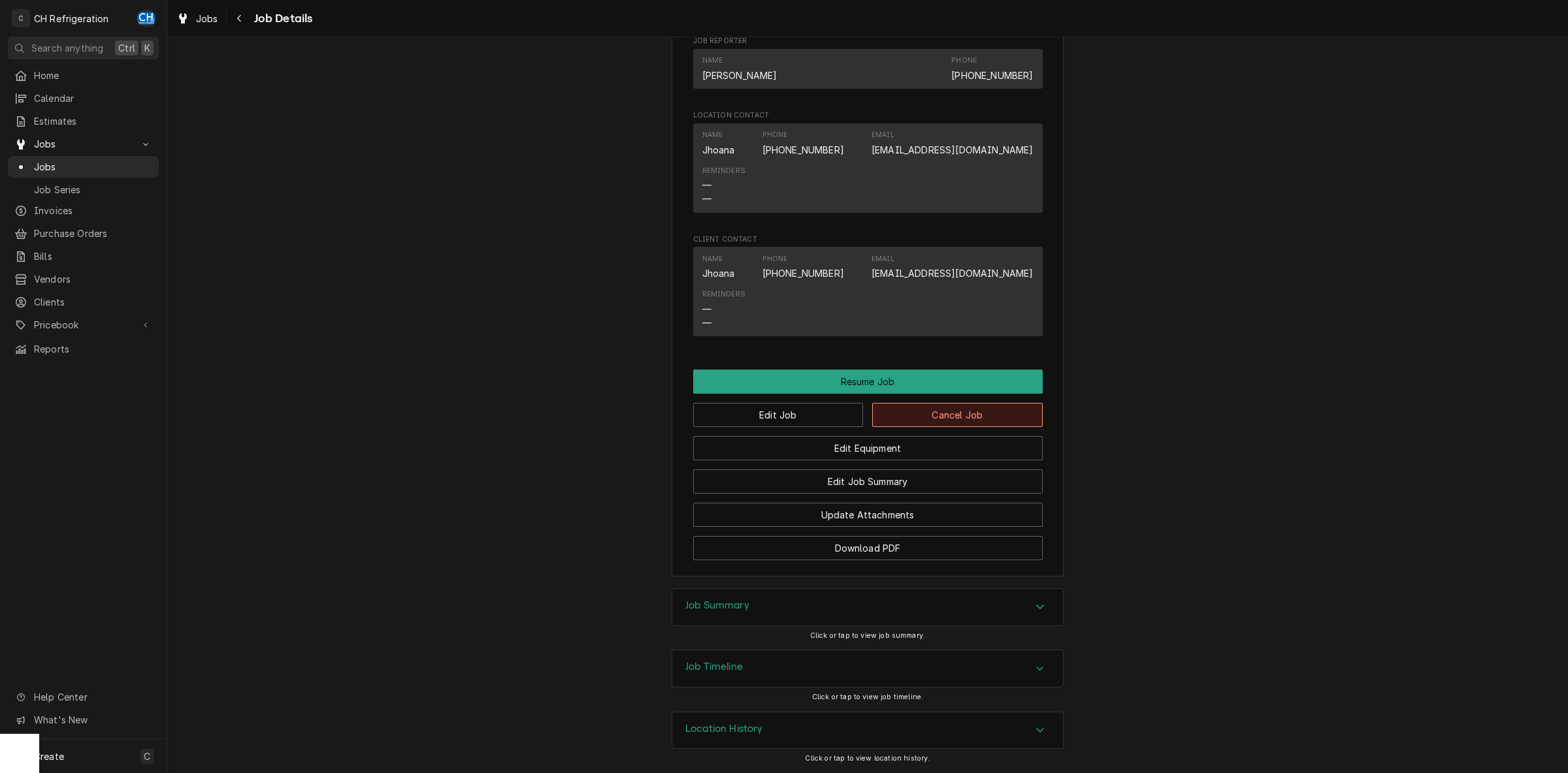
click at [938, 407] on button "Cancel Job" at bounding box center [958, 415] width 171 height 24
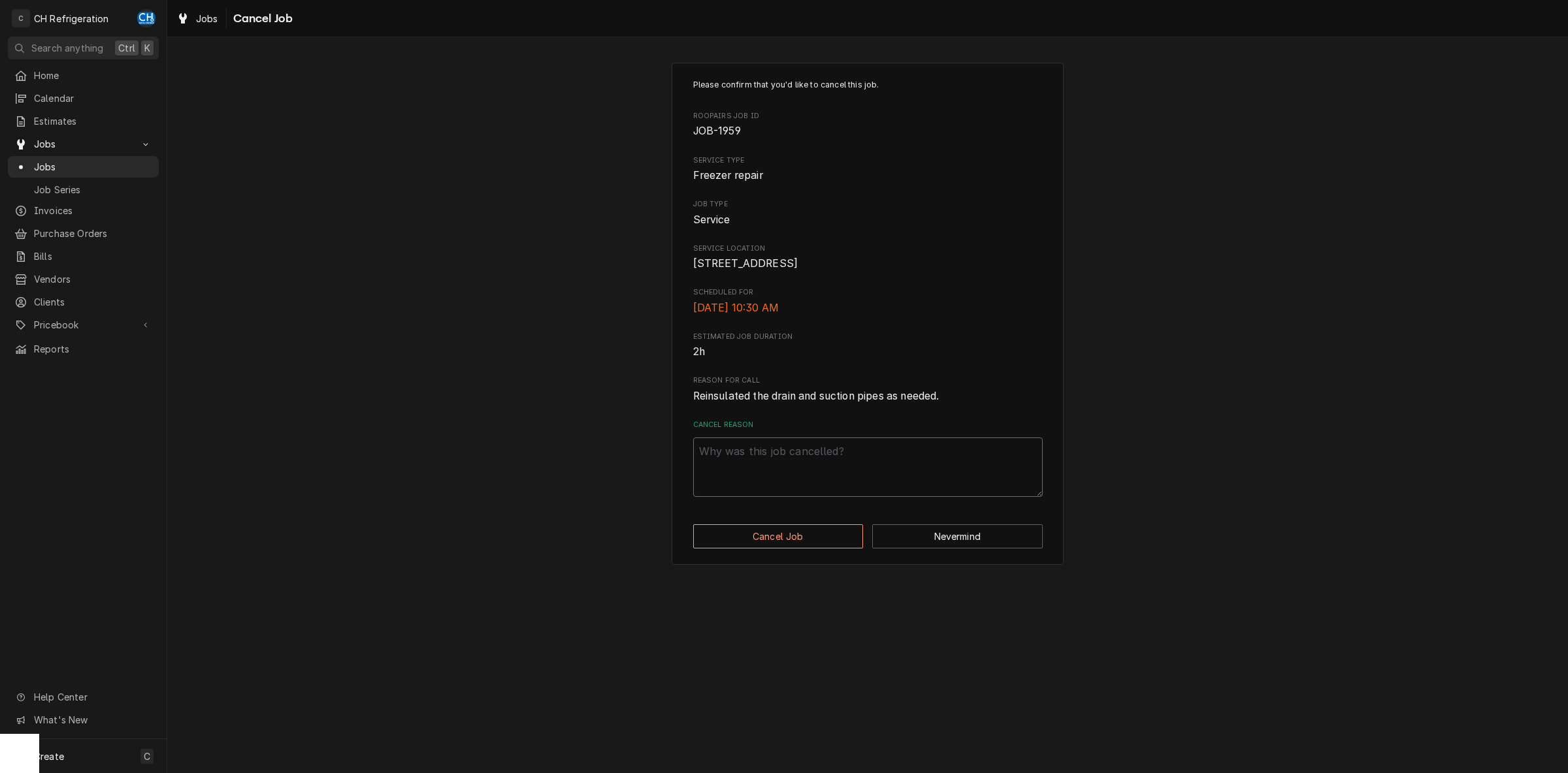
click at [781, 487] on textarea "Cancel Reason" at bounding box center [867, 467] width 349 height 60
type textarea "x"
type textarea "S"
type textarea "x"
type textarea "SA"
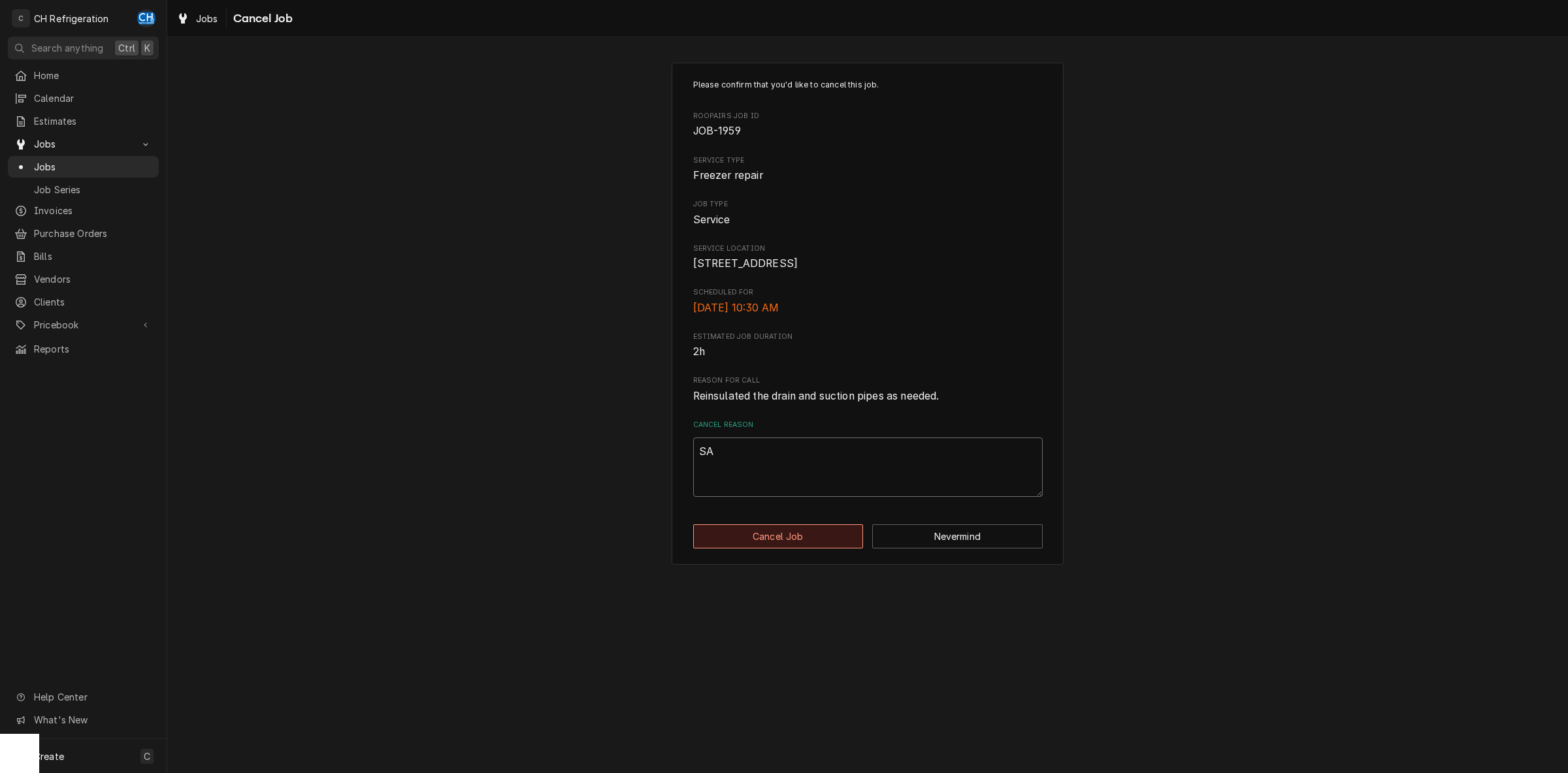
type textarea "x"
type textarea "SAa"
click at [800, 548] on button "Cancel Job" at bounding box center [778, 536] width 171 height 24
type textarea "x"
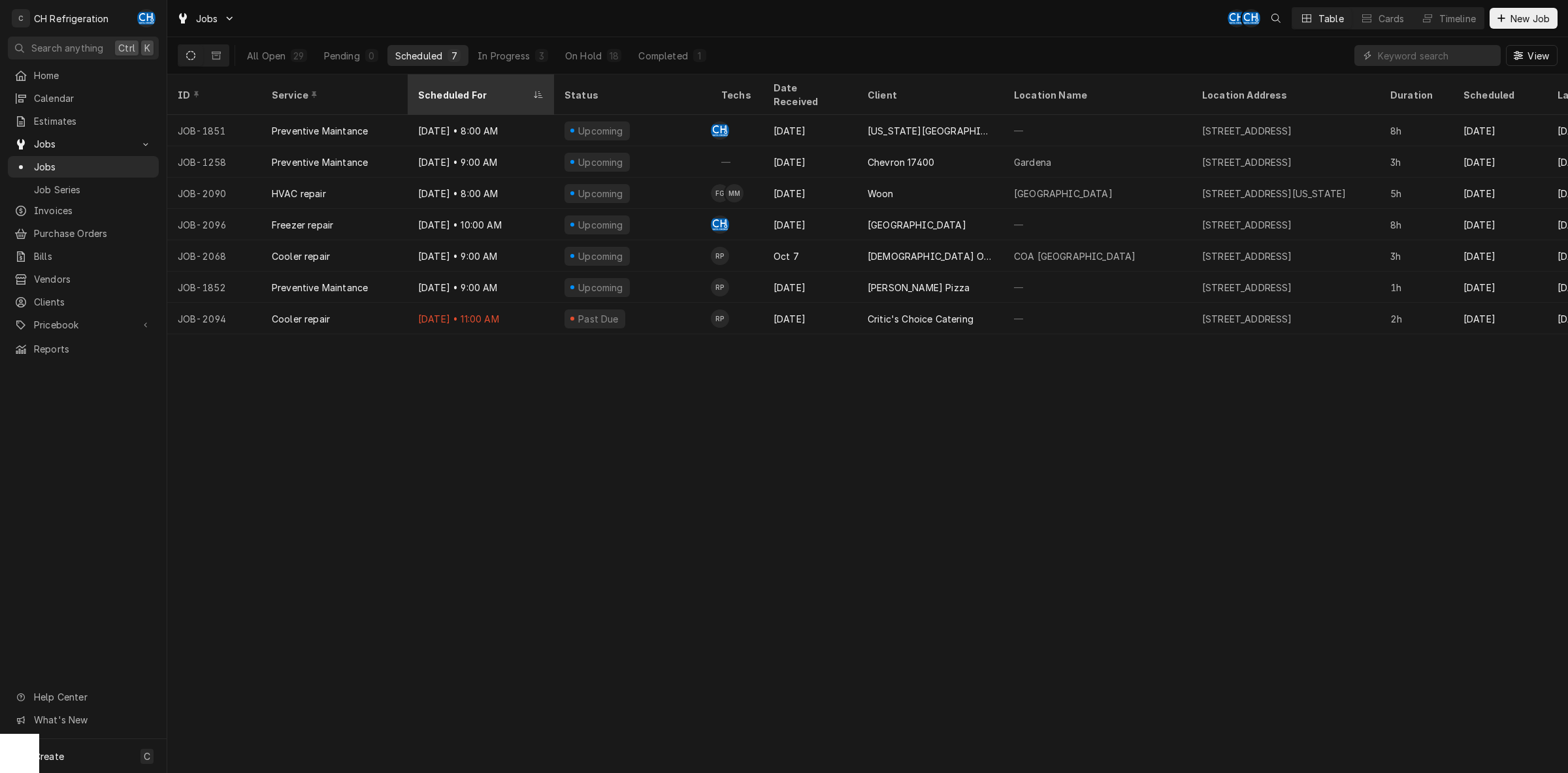
click at [460, 89] on div "Scheduled For" at bounding box center [475, 95] width 112 height 14
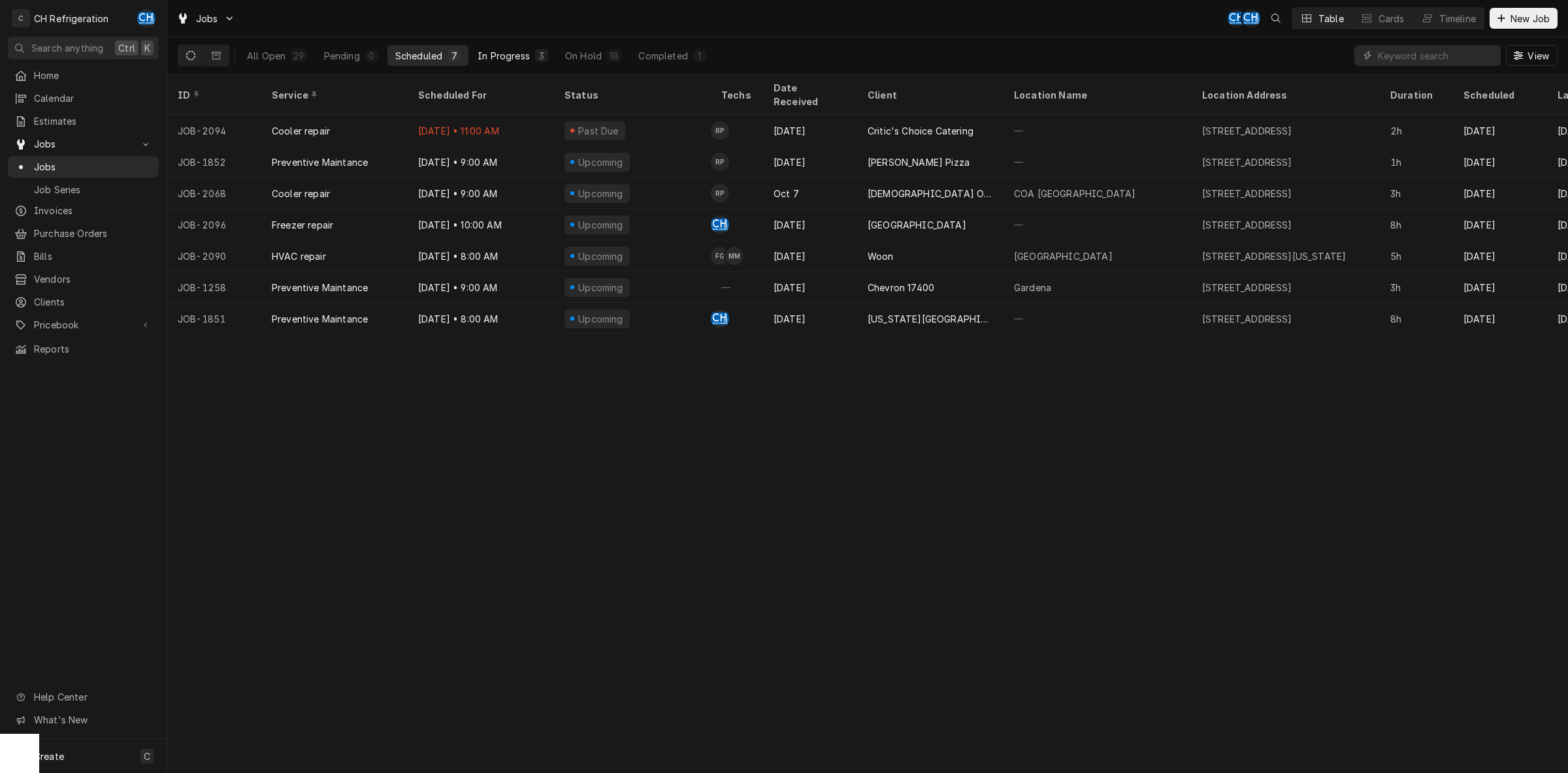
click at [502, 53] on div "In Progress" at bounding box center [503, 55] width 52 height 14
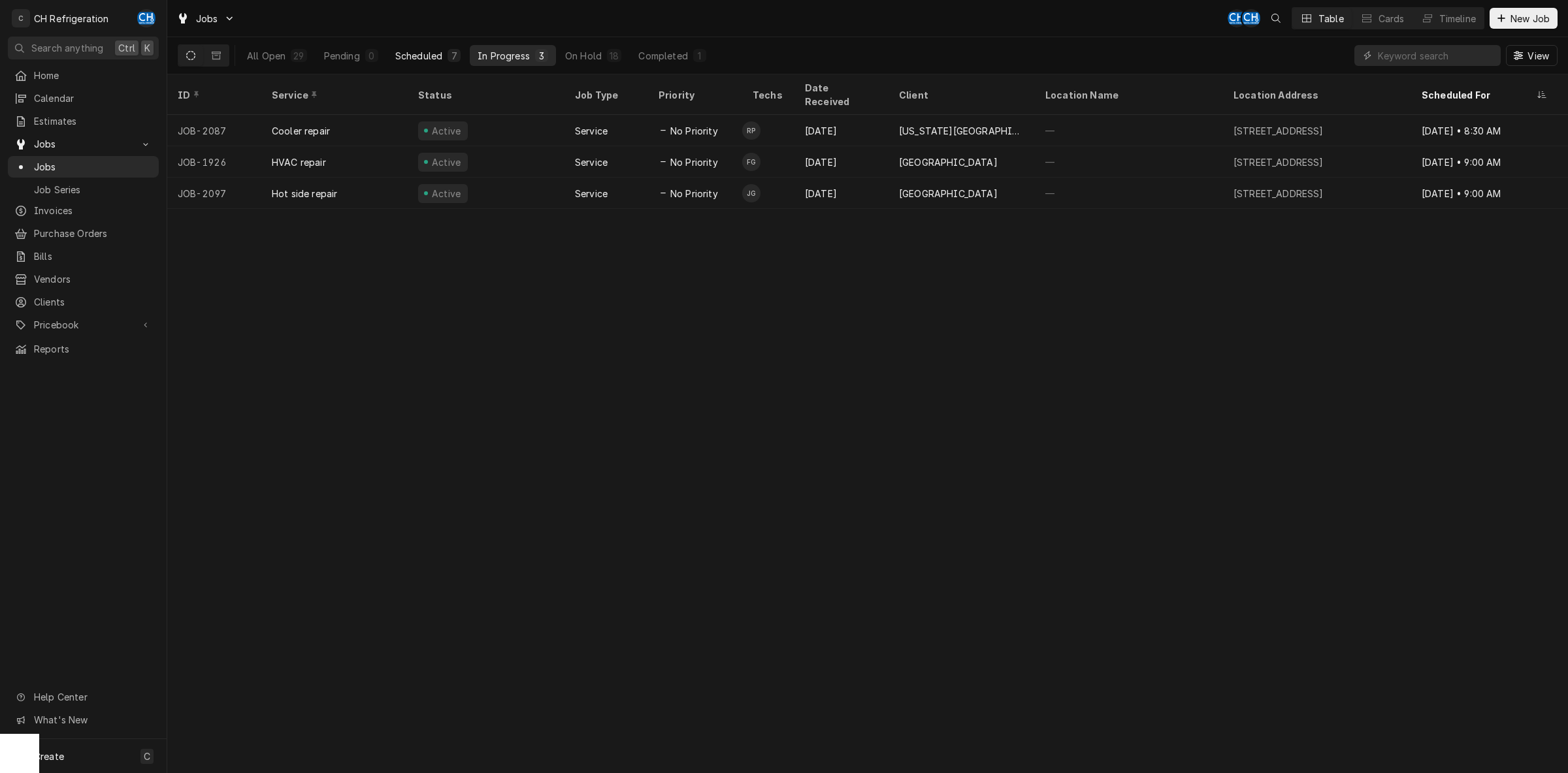
click at [428, 53] on div "Scheduled" at bounding box center [419, 55] width 47 height 14
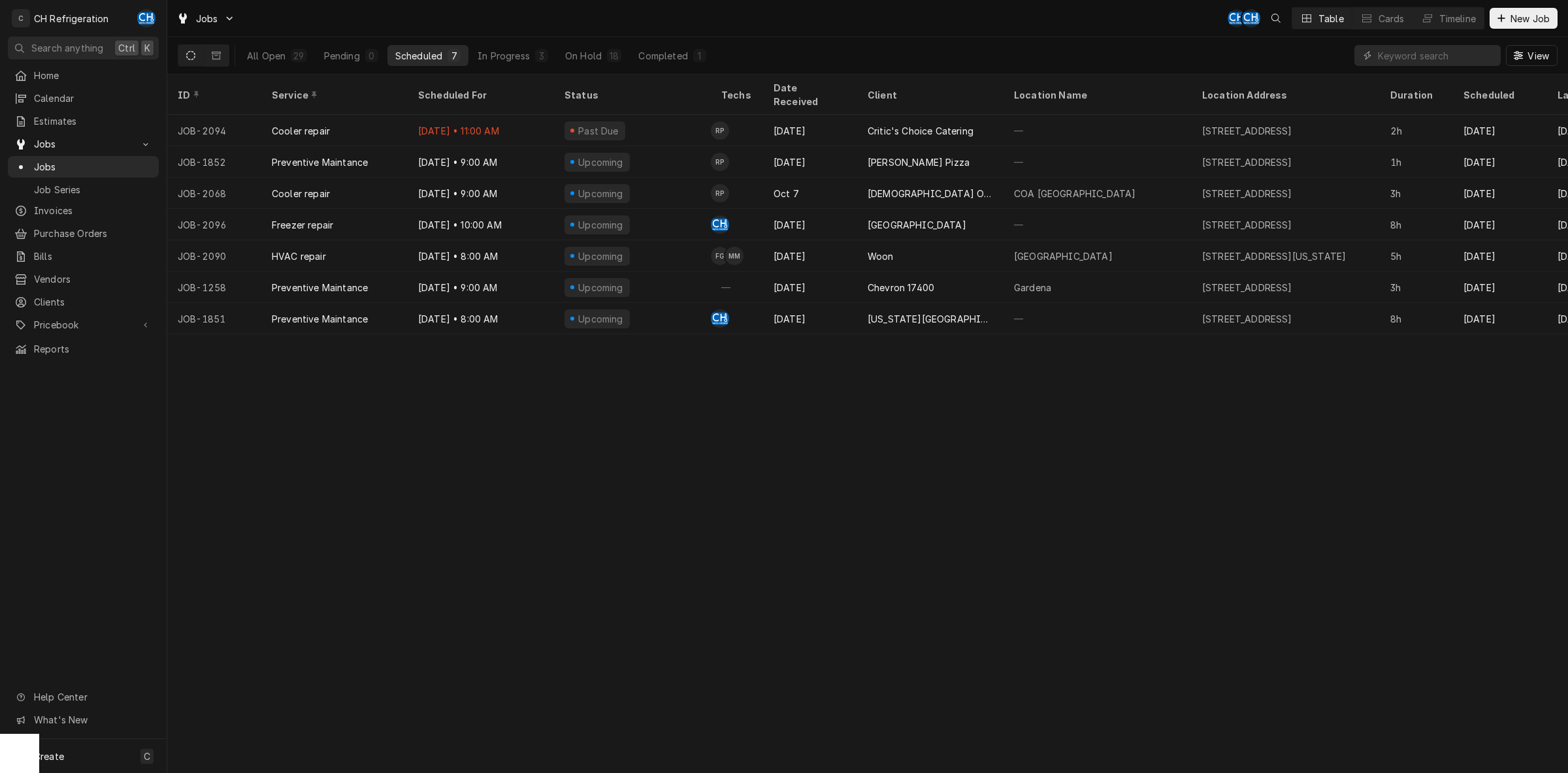
click at [441, 54] on div "Scheduled" at bounding box center [419, 55] width 47 height 14
click at [668, 58] on div "Completed" at bounding box center [662, 55] width 49 height 14
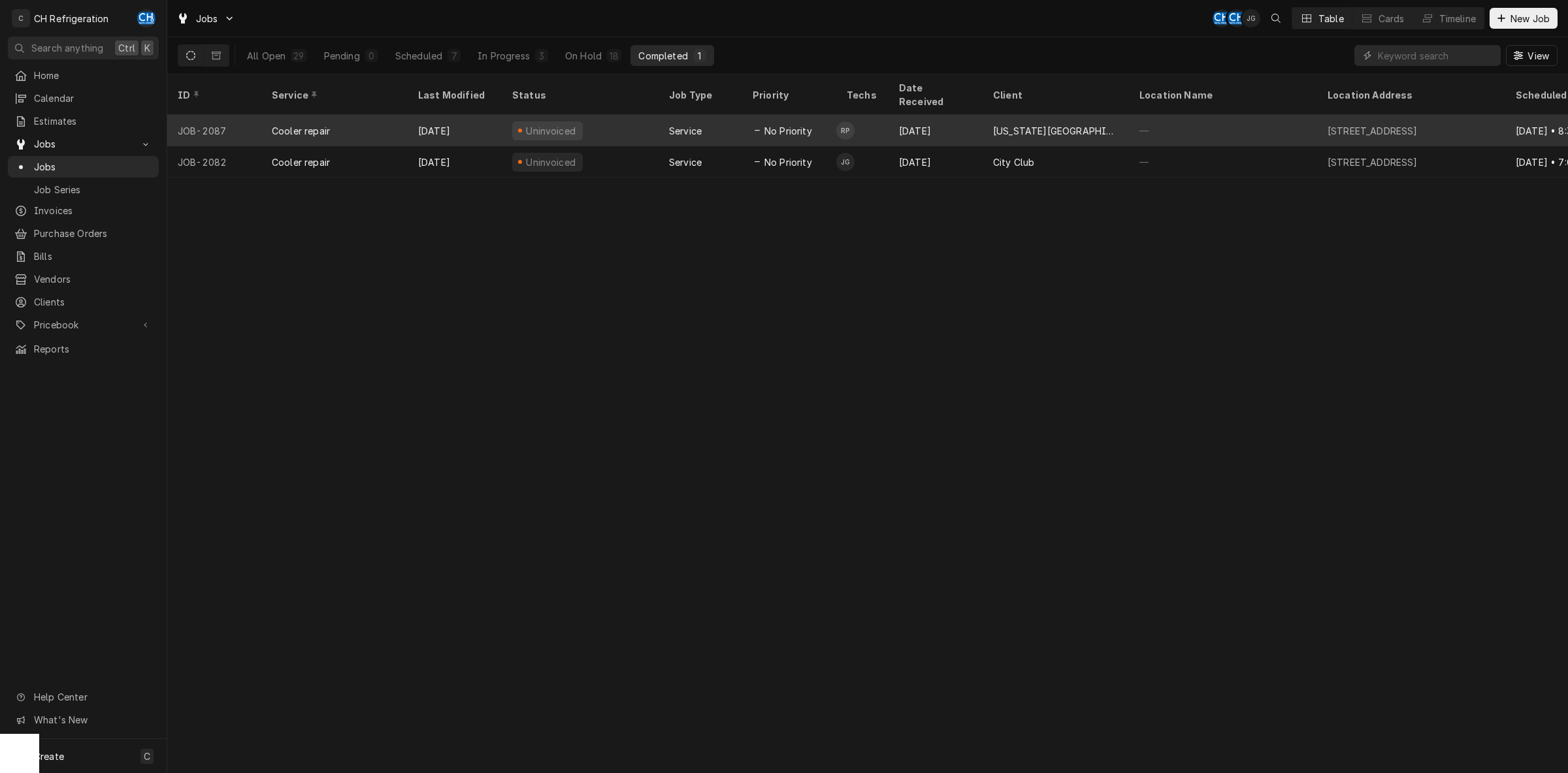
click at [656, 124] on div "Uninvoiced" at bounding box center [580, 131] width 157 height 31
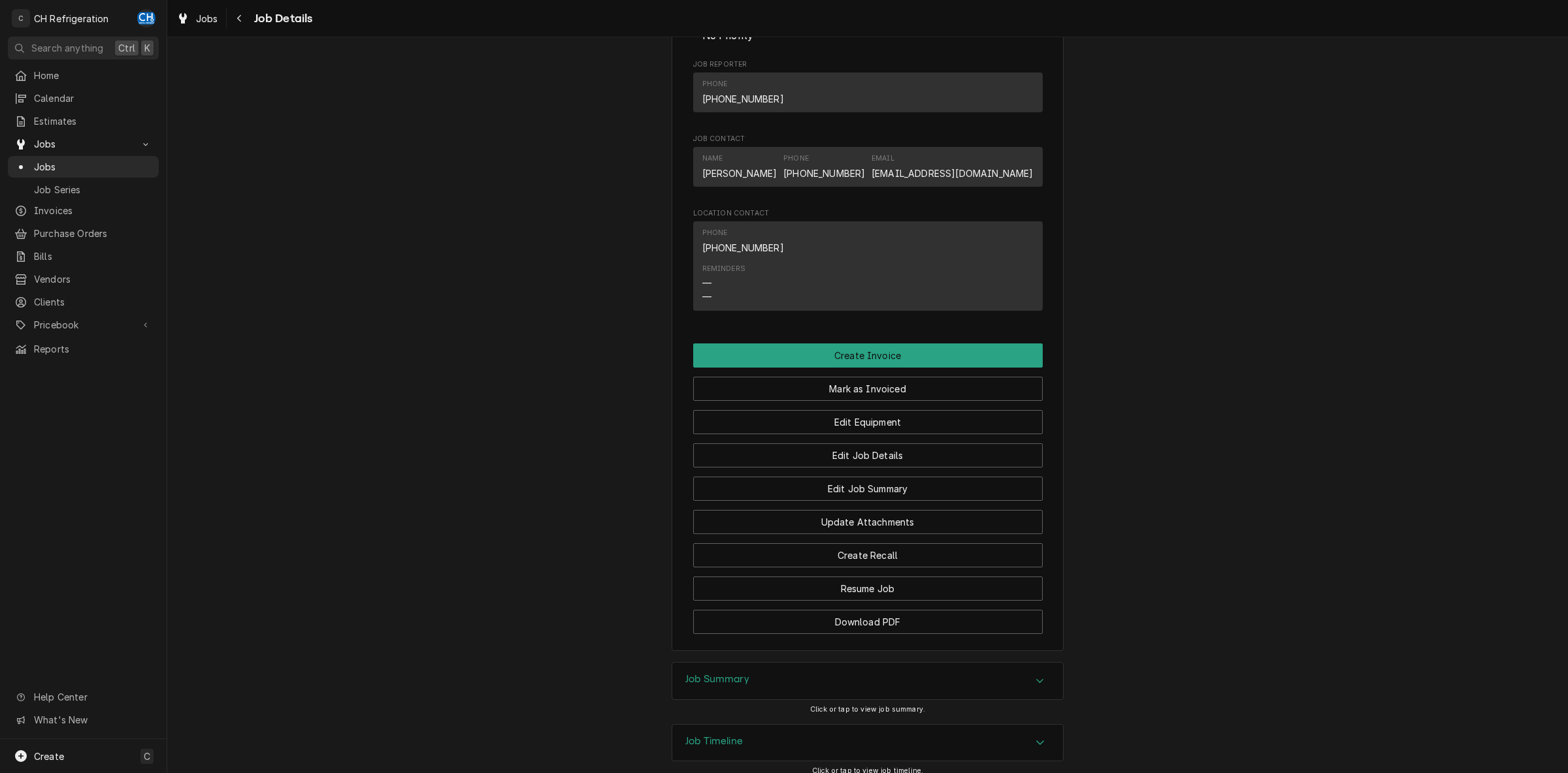
scroll to position [784, 0]
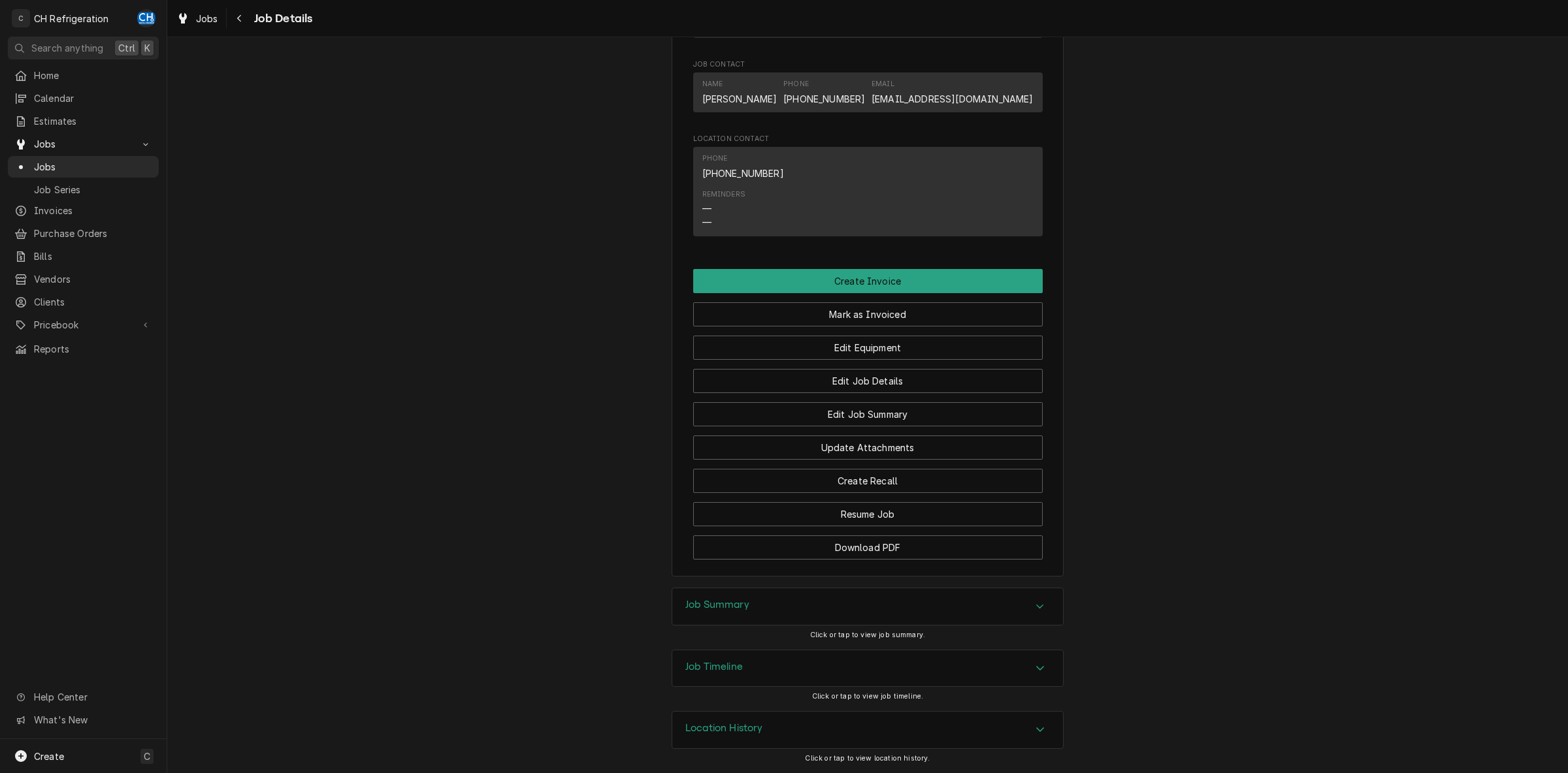
click at [709, 597] on div "Job Summary" at bounding box center [867, 606] width 391 height 36
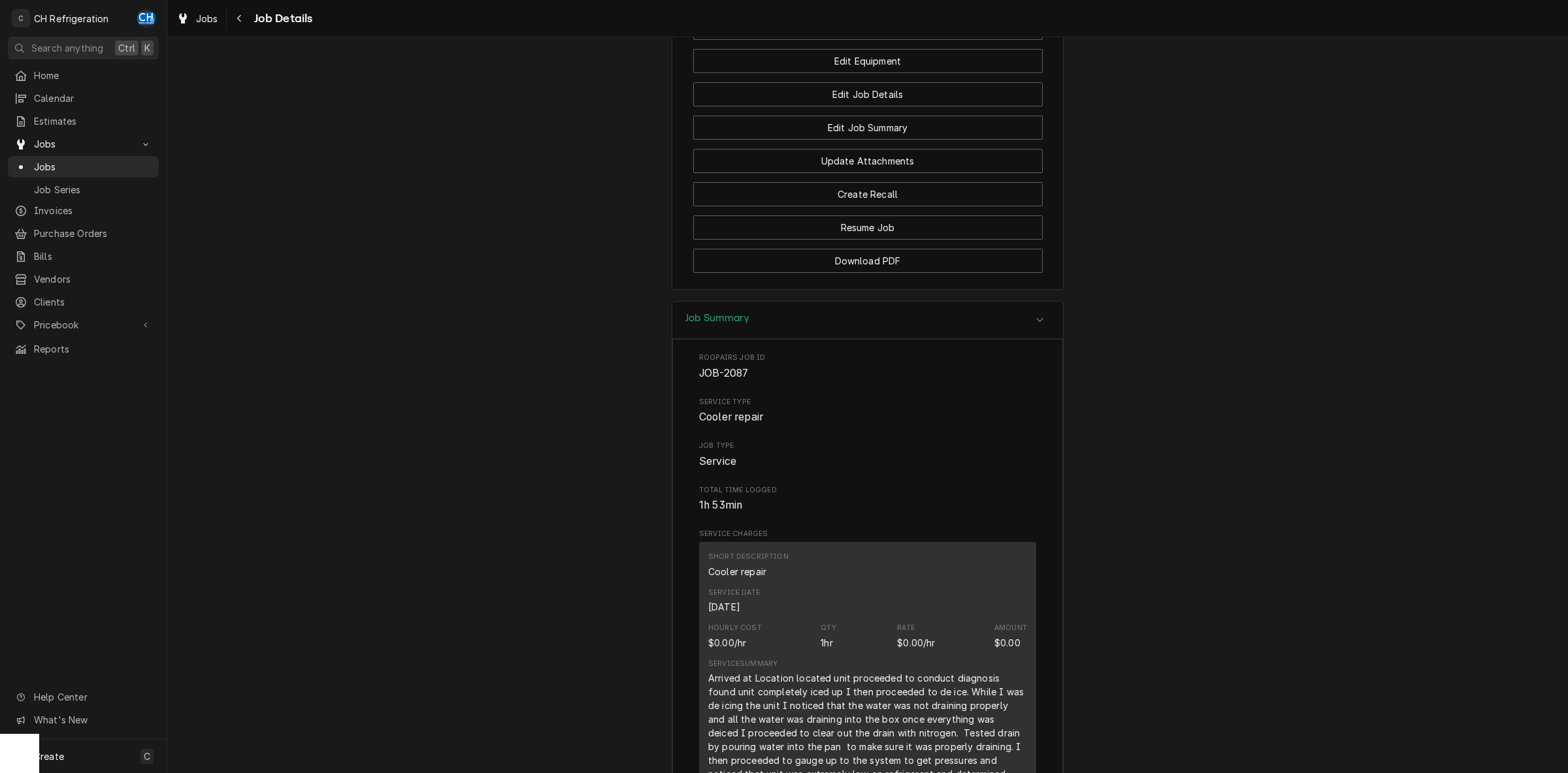
scroll to position [657, 0]
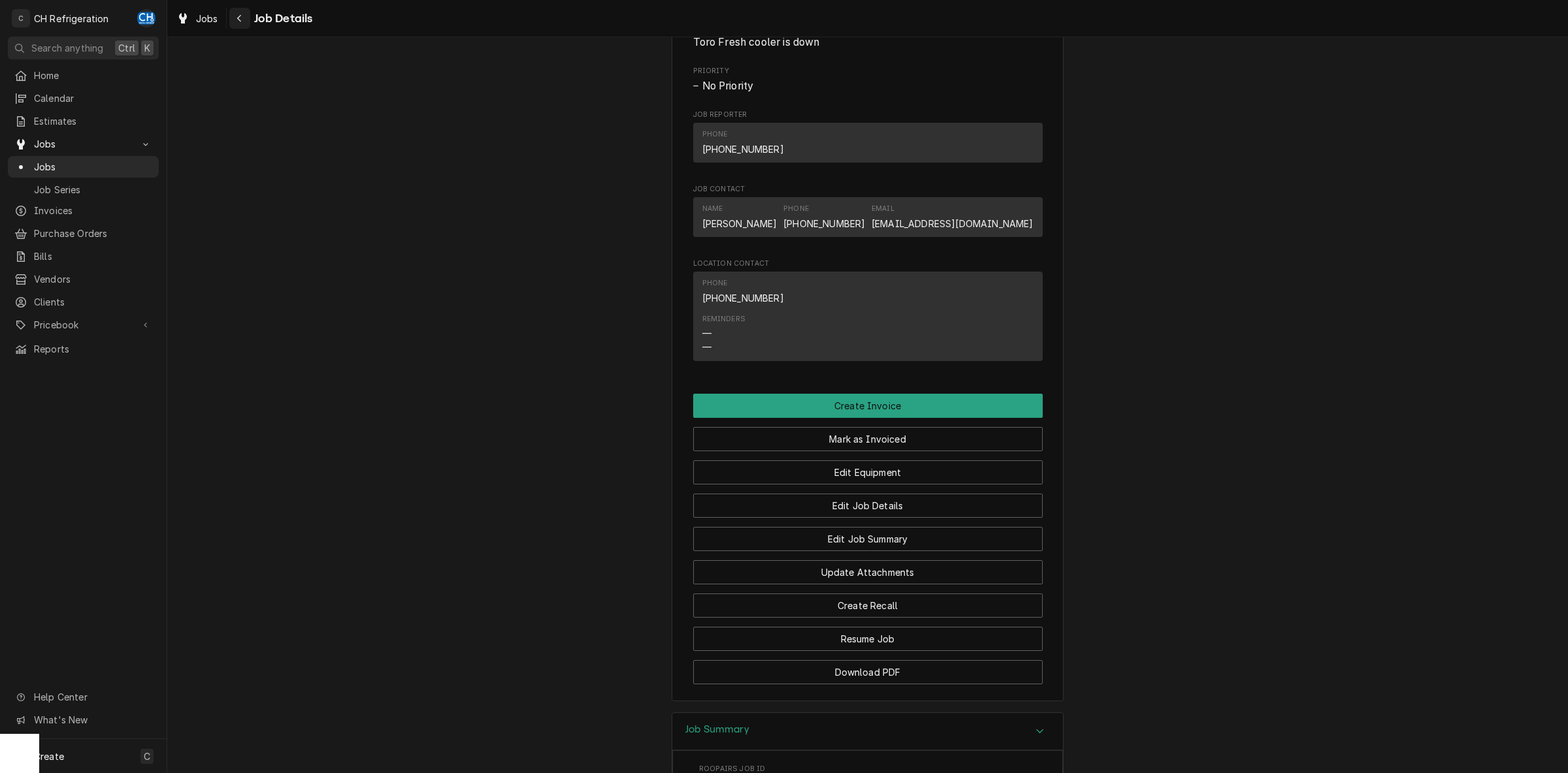
click at [238, 20] on icon "Navigate back" at bounding box center [239, 18] width 6 height 9
